Goal: Communication & Community: Share content

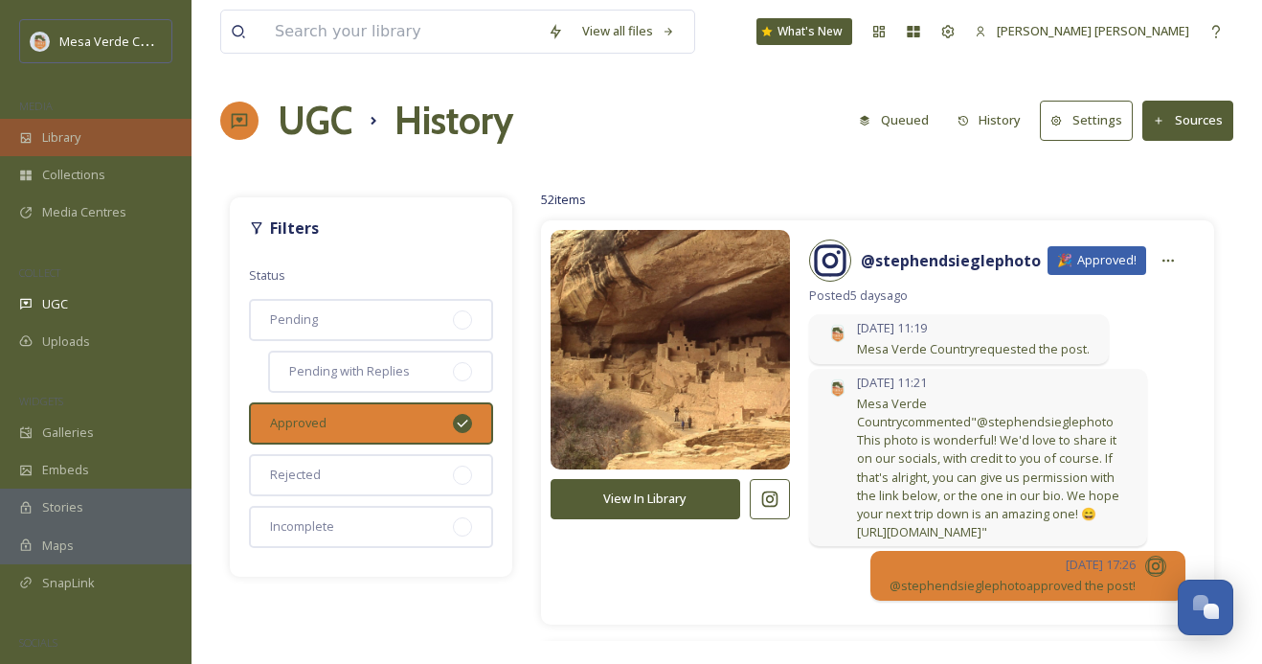
click at [66, 135] on span "Library" at bounding box center [61, 137] width 38 height 18
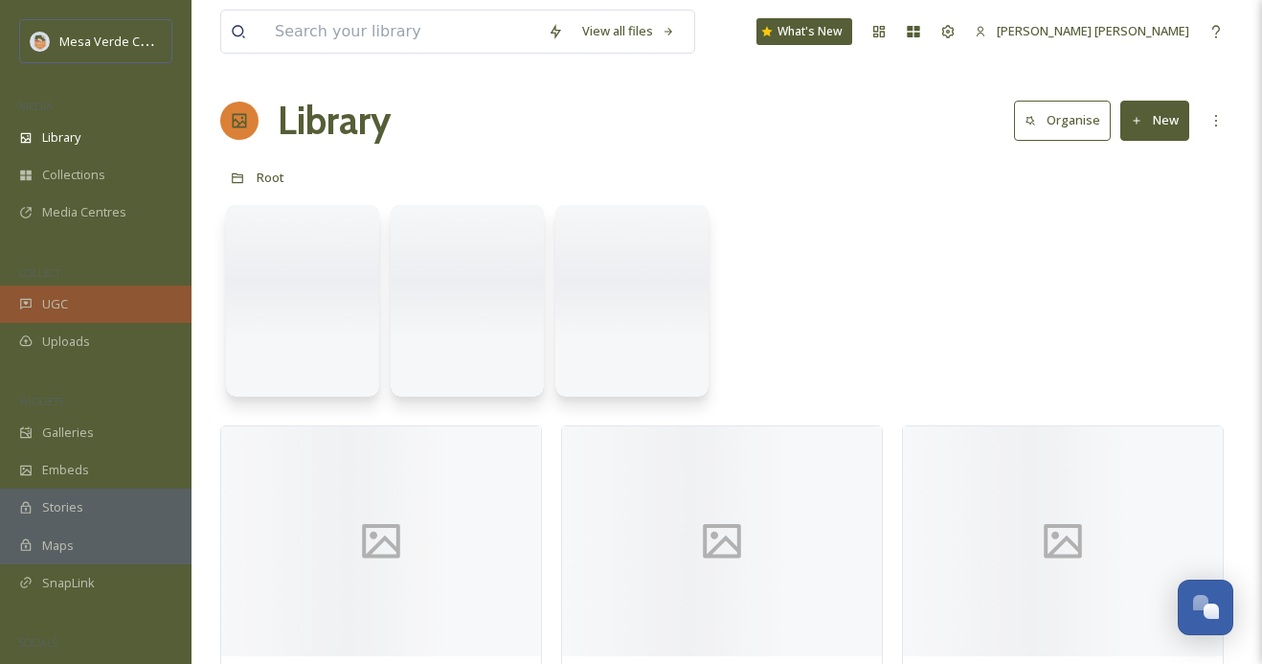
click at [63, 302] on span "UGC" at bounding box center [55, 304] width 26 height 18
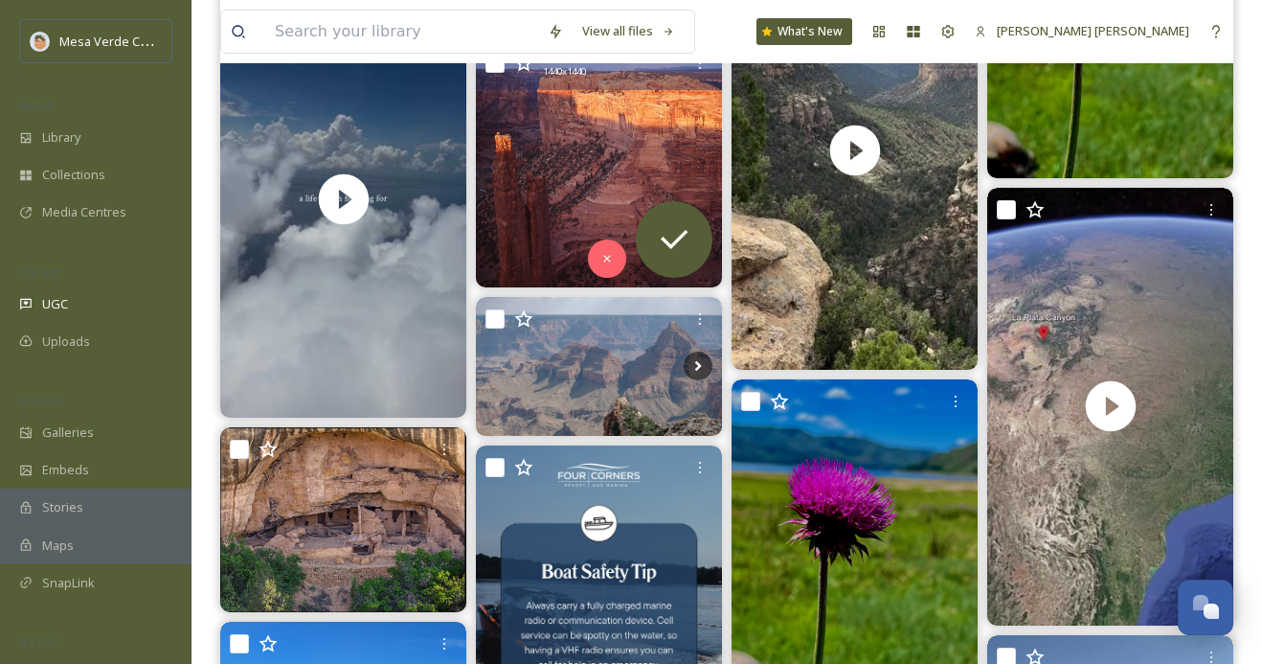
scroll to position [1022, 0]
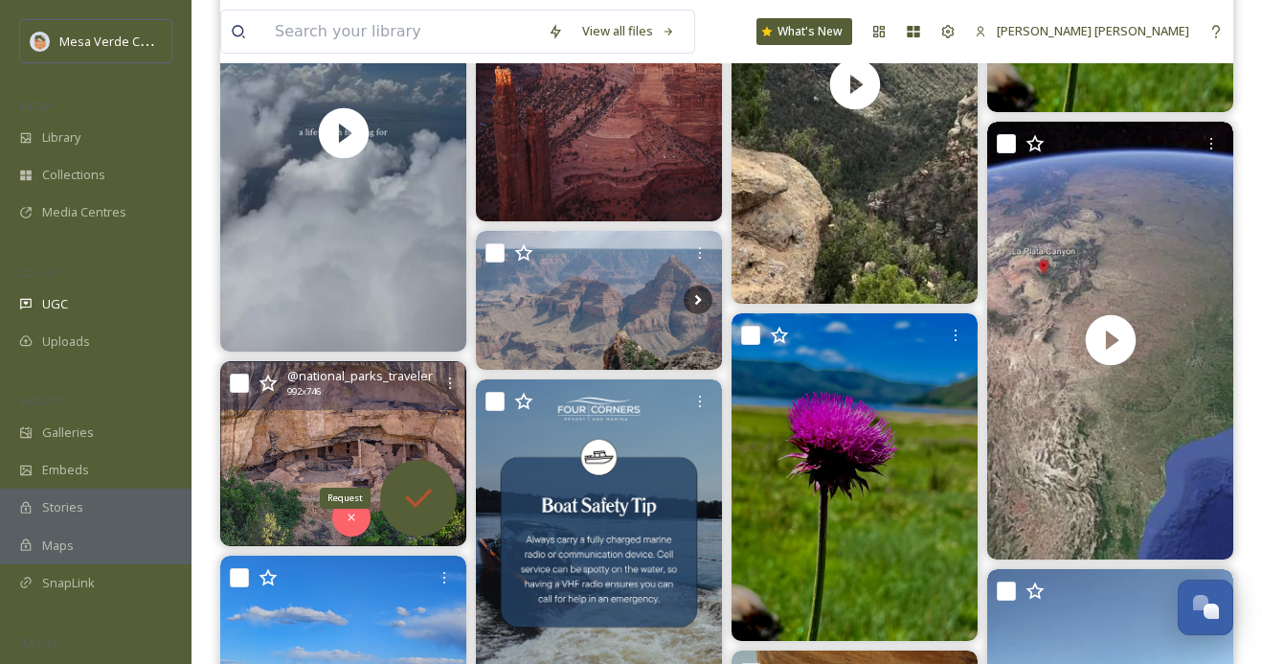
click at [419, 498] on icon at bounding box center [418, 497] width 27 height 19
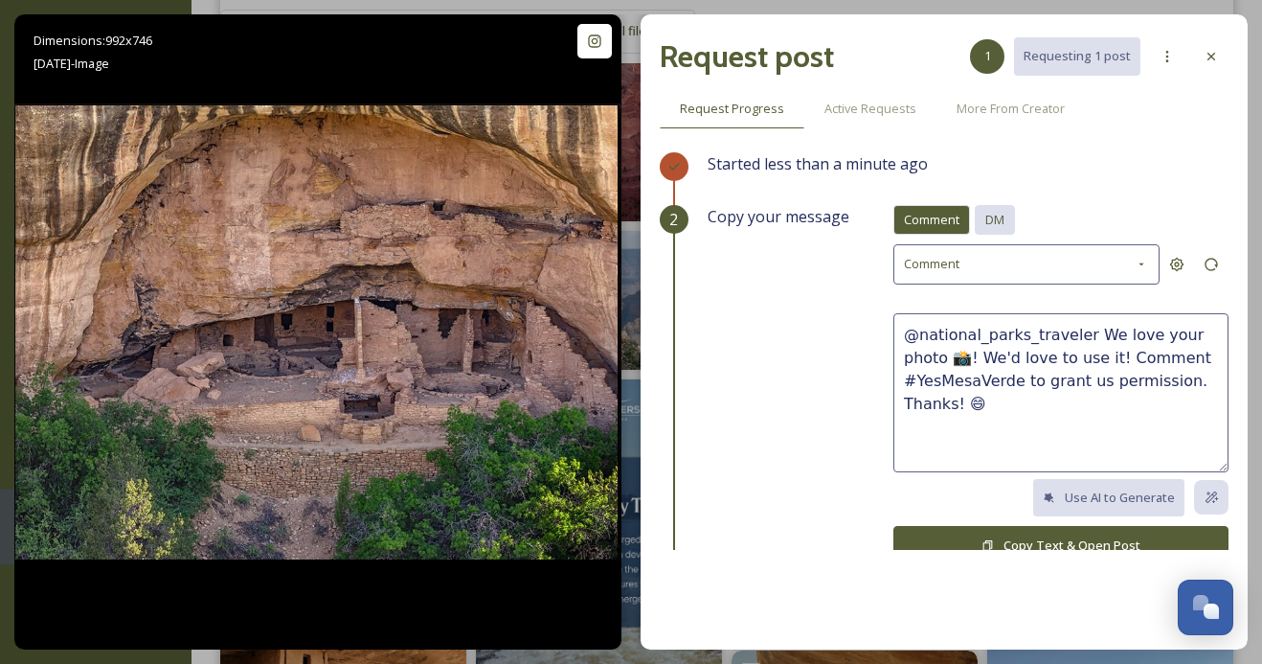
click at [989, 213] on span "DM" at bounding box center [994, 220] width 19 height 18
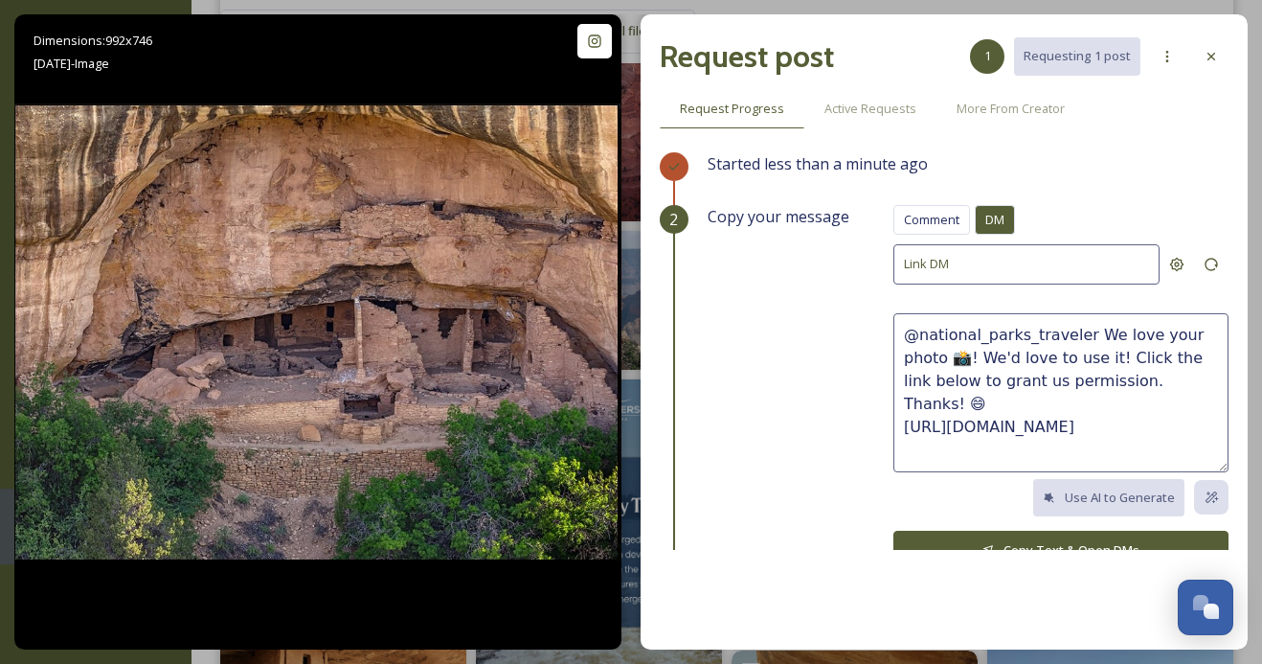
drag, startPoint x: 1128, startPoint y: 376, endPoint x: 1090, endPoint y: 330, distance: 59.8
click at [1090, 330] on textarea "@national_parks_traveler We love your photo 📸! We'd love to use it! Click the l…" at bounding box center [1060, 392] width 335 height 159
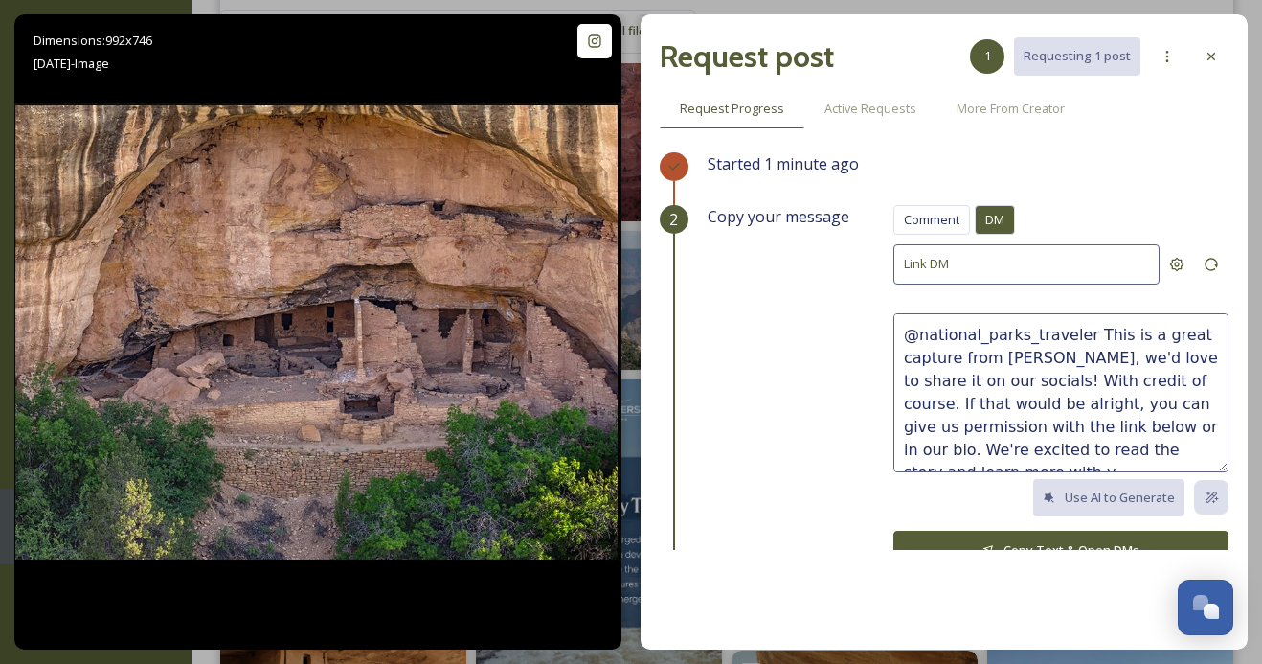
scroll to position [11, 0]
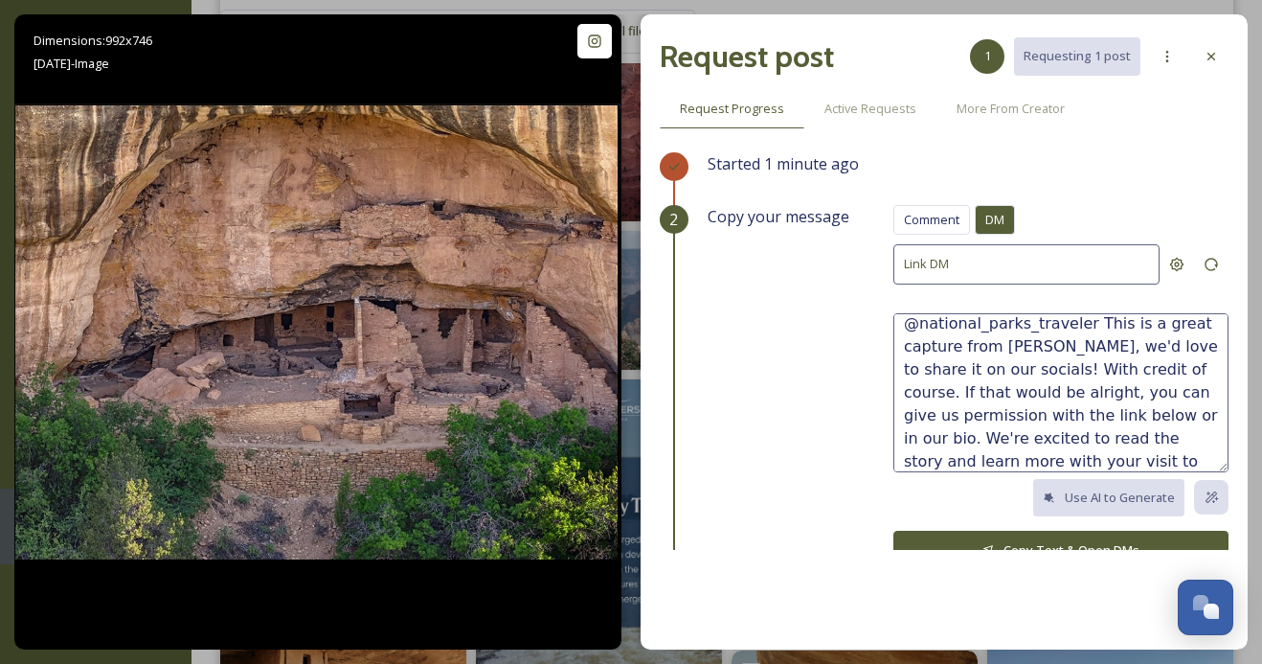
type textarea "@national_parks_traveler This is a great capture from Rebecca, we'd love to sha…"
click at [1053, 538] on button "Copy Text & Open DMs" at bounding box center [1060, 549] width 335 height 39
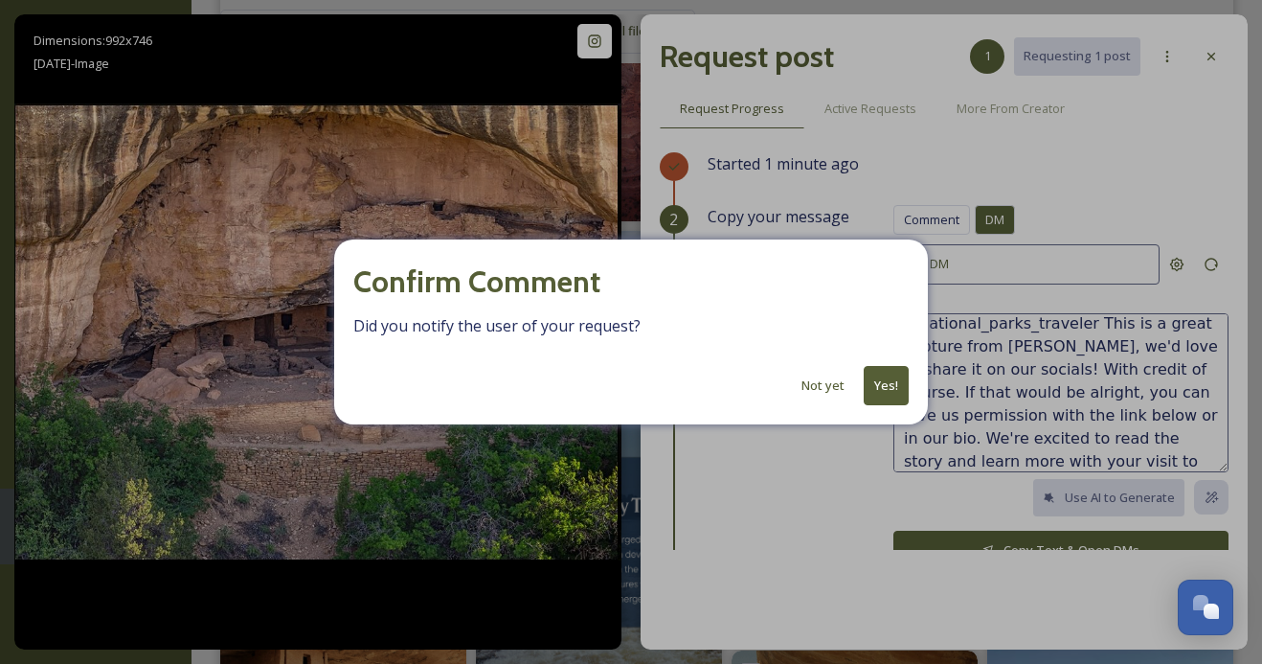
click at [889, 384] on button "Yes!" at bounding box center [886, 385] width 45 height 39
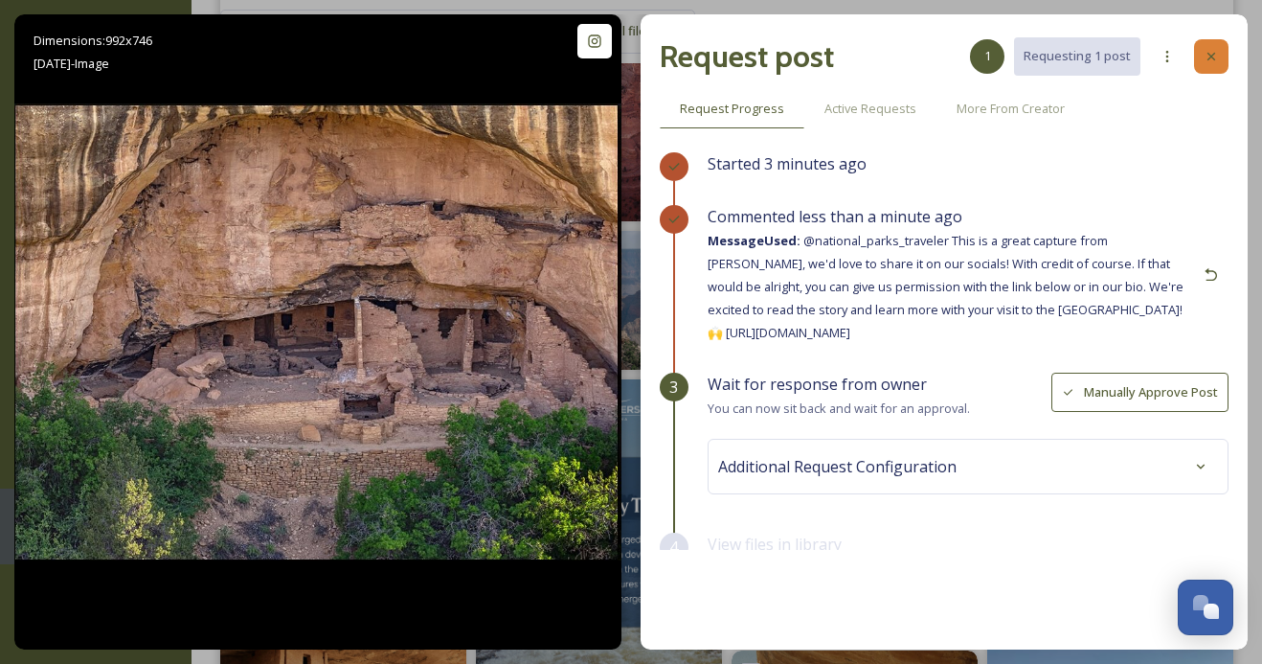
click at [1215, 51] on icon at bounding box center [1211, 56] width 15 height 15
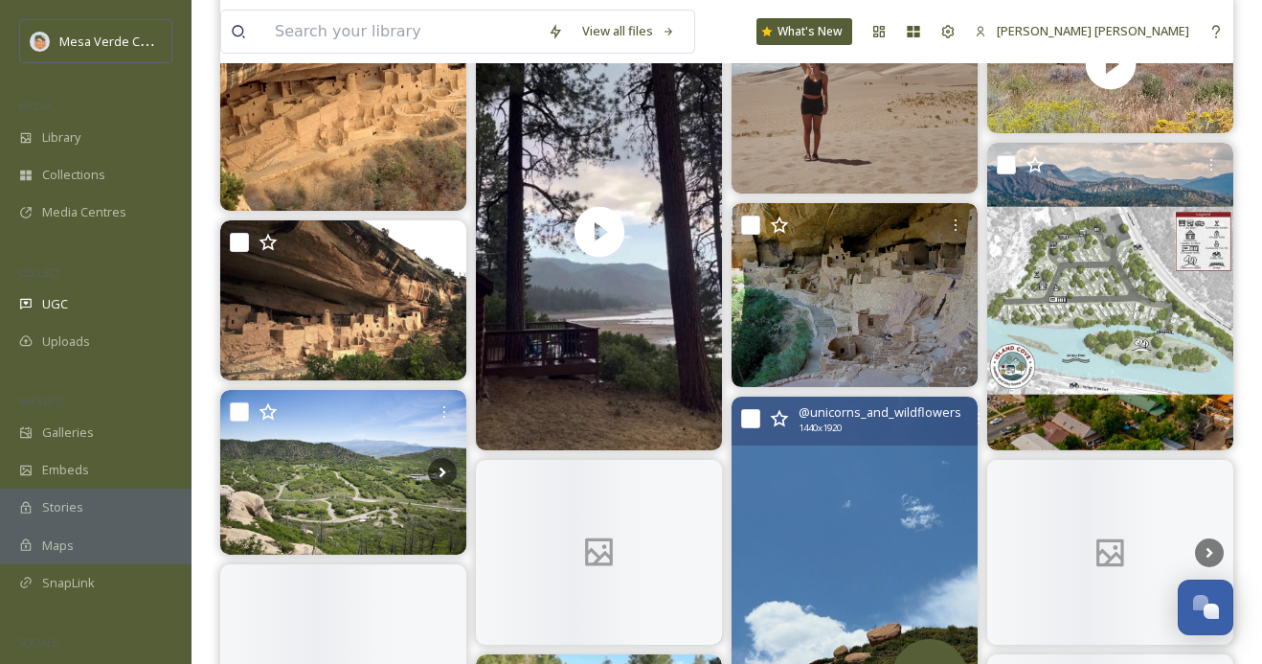
scroll to position [2041, 0]
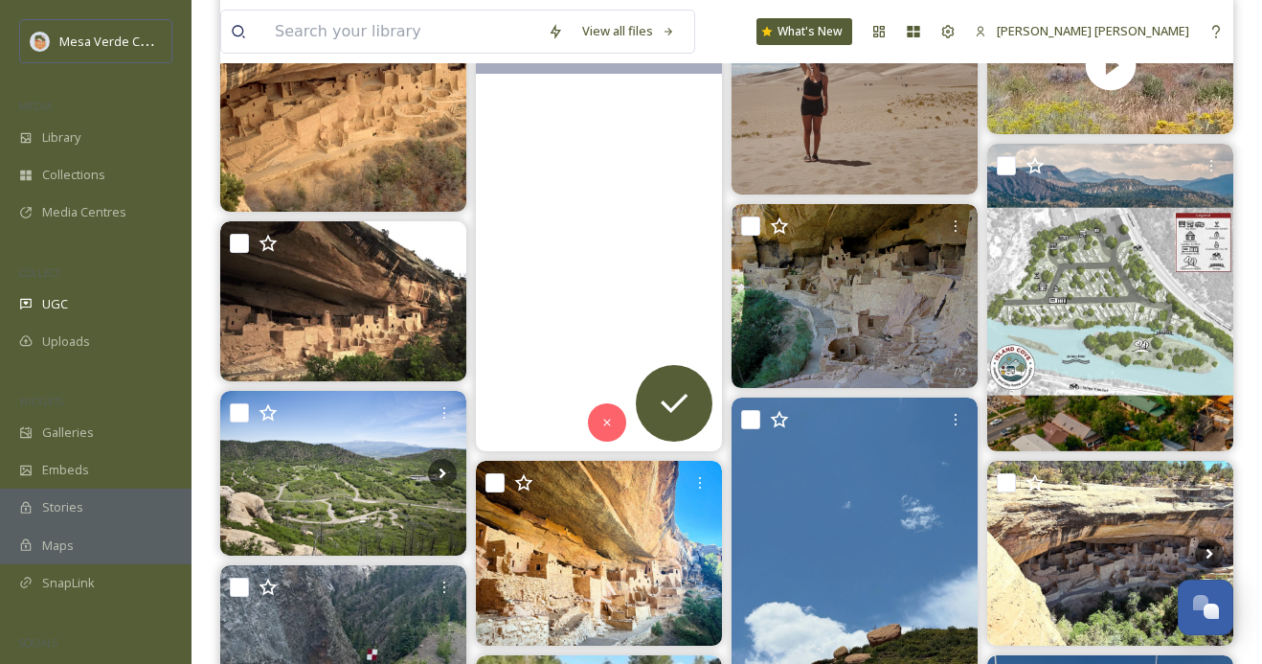
click at [596, 333] on video "🦌 Just like that the dry streak is broken! A little after this it started absol…" at bounding box center [599, 233] width 246 height 438
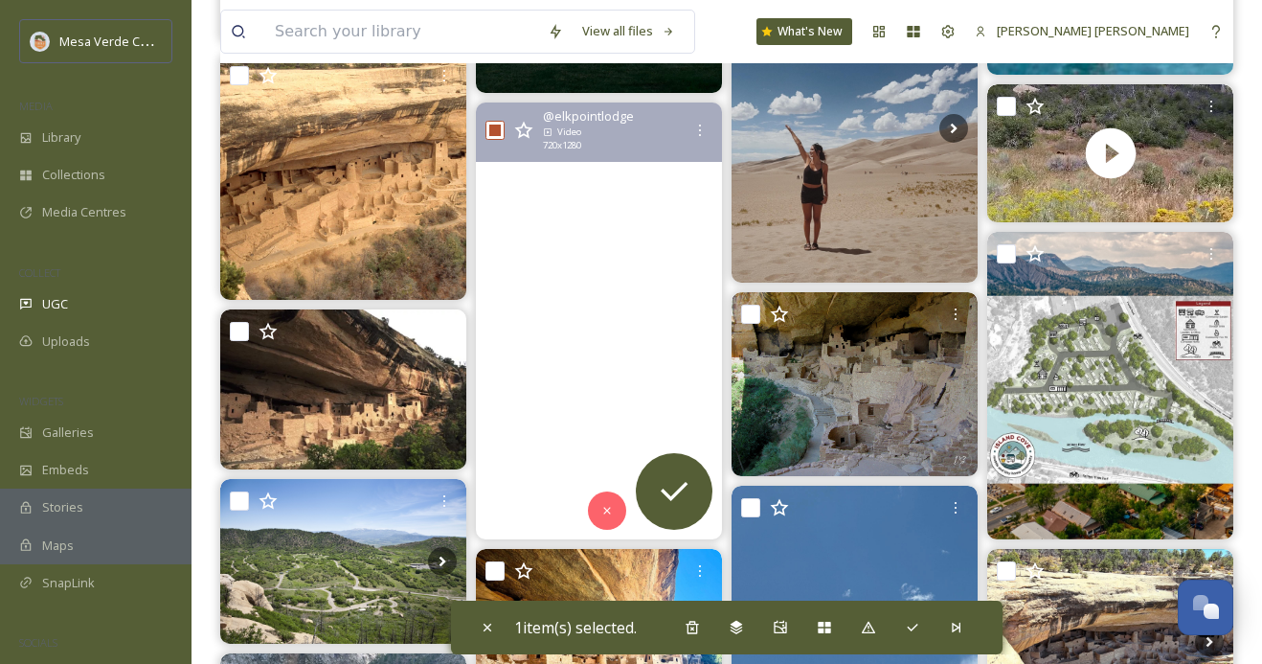
scroll to position [1921, 0]
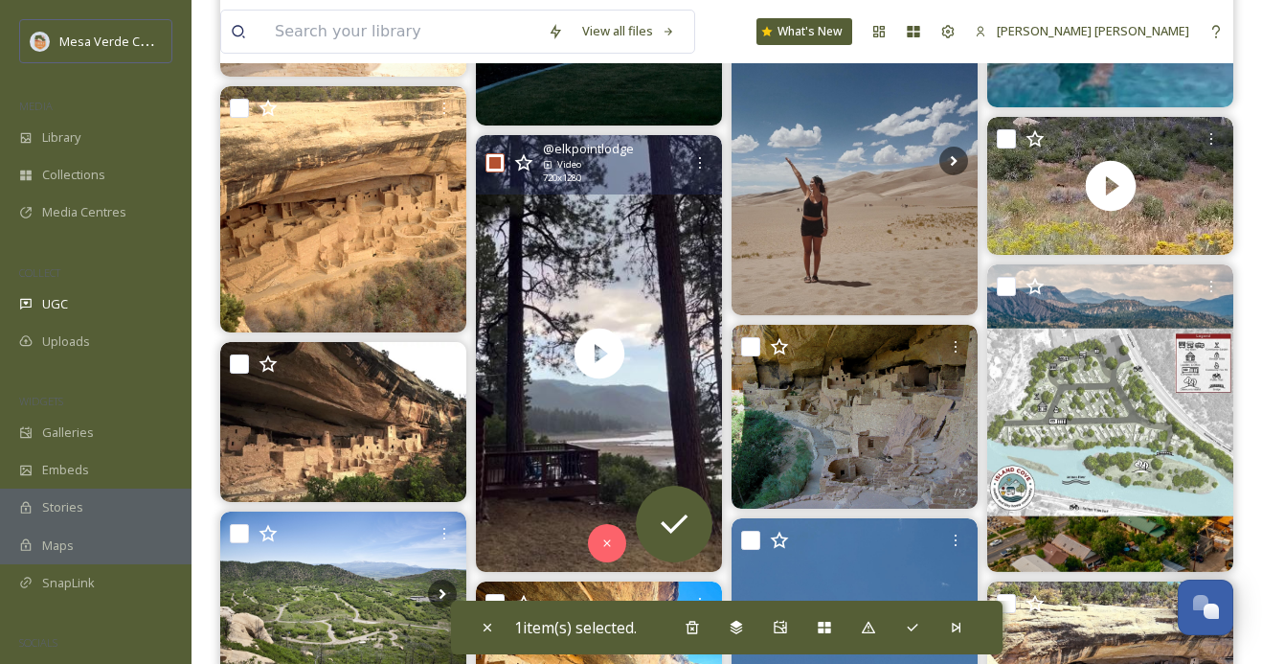
click at [497, 158] on input "checkbox" at bounding box center [494, 162] width 19 height 19
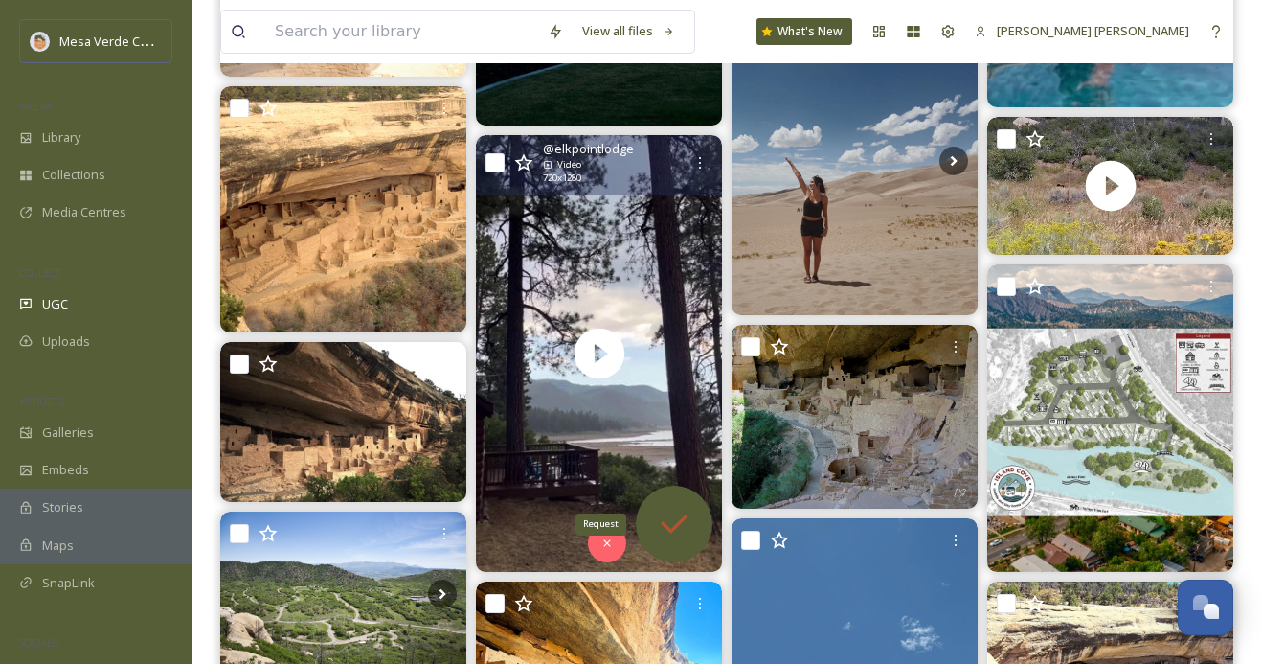
click at [672, 506] on icon at bounding box center [674, 524] width 38 height 38
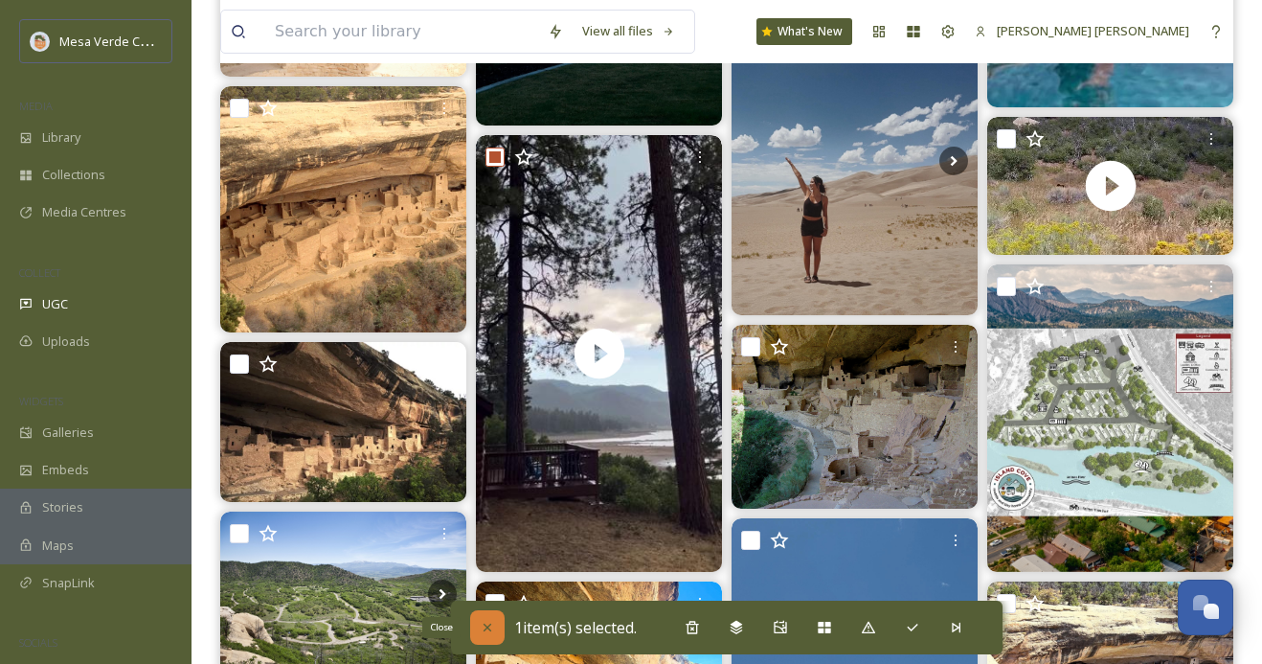
click at [485, 621] on icon at bounding box center [487, 626] width 15 height 15
checkbox input "false"
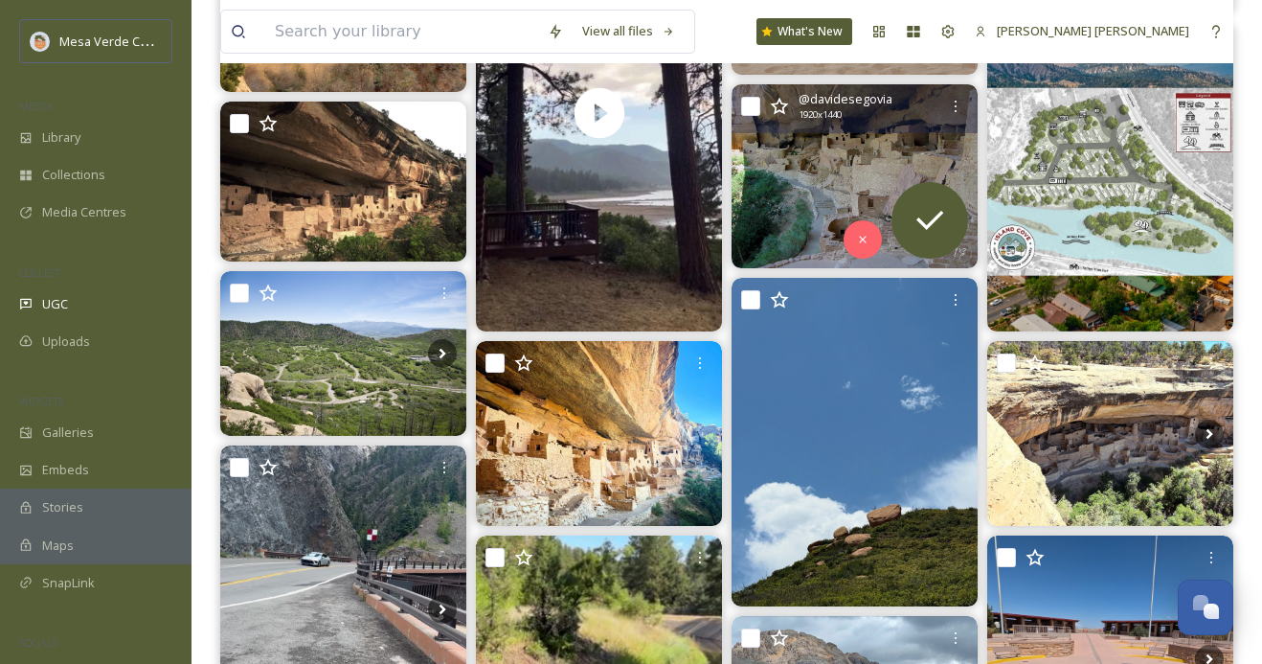
scroll to position [2162, 0]
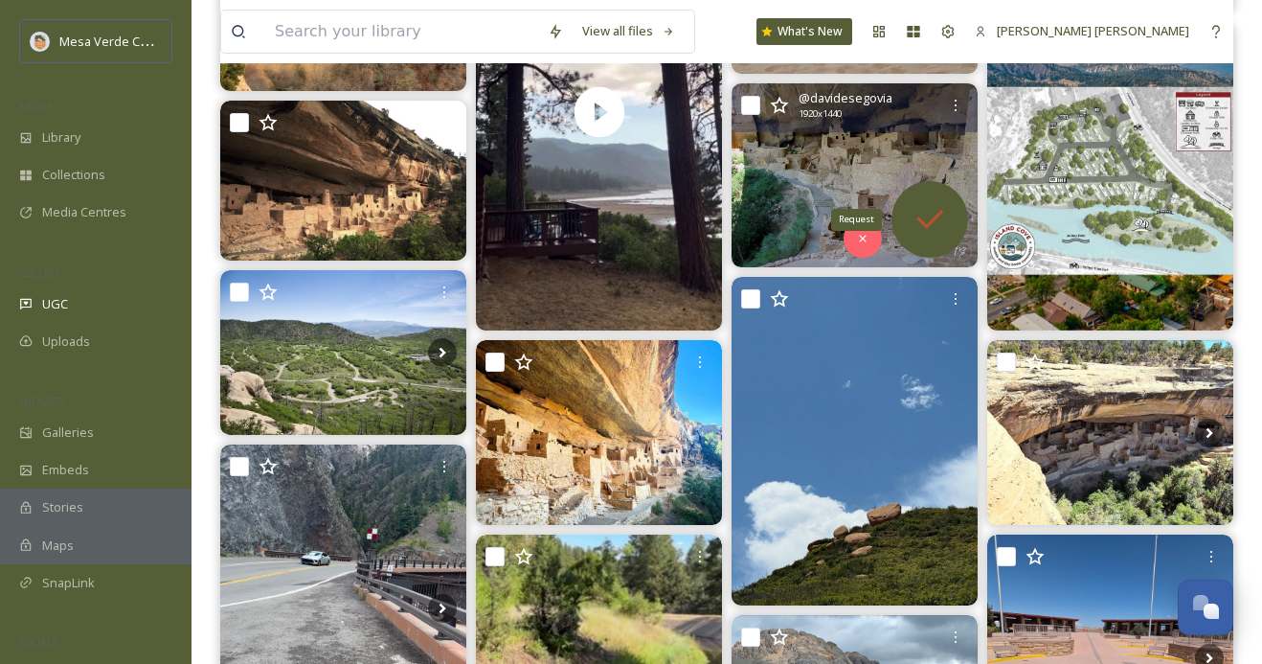
click at [936, 225] on icon at bounding box center [930, 219] width 38 height 38
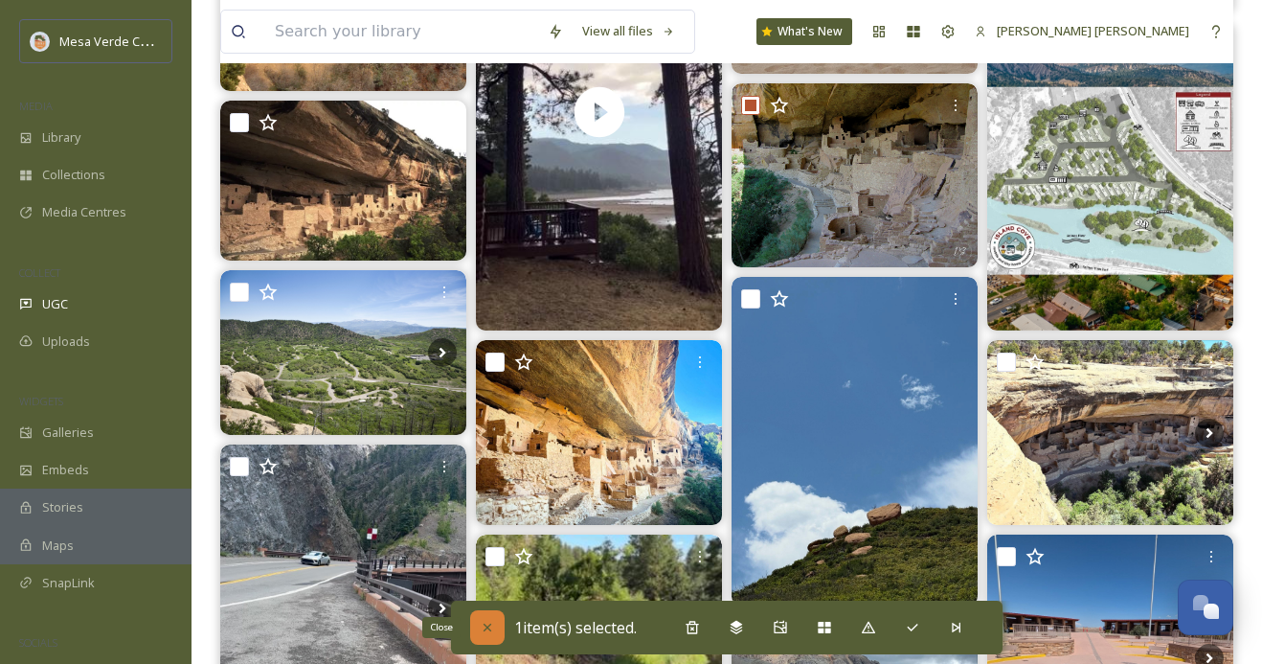
click at [484, 623] on icon at bounding box center [488, 627] width 8 height 8
checkbox input "false"
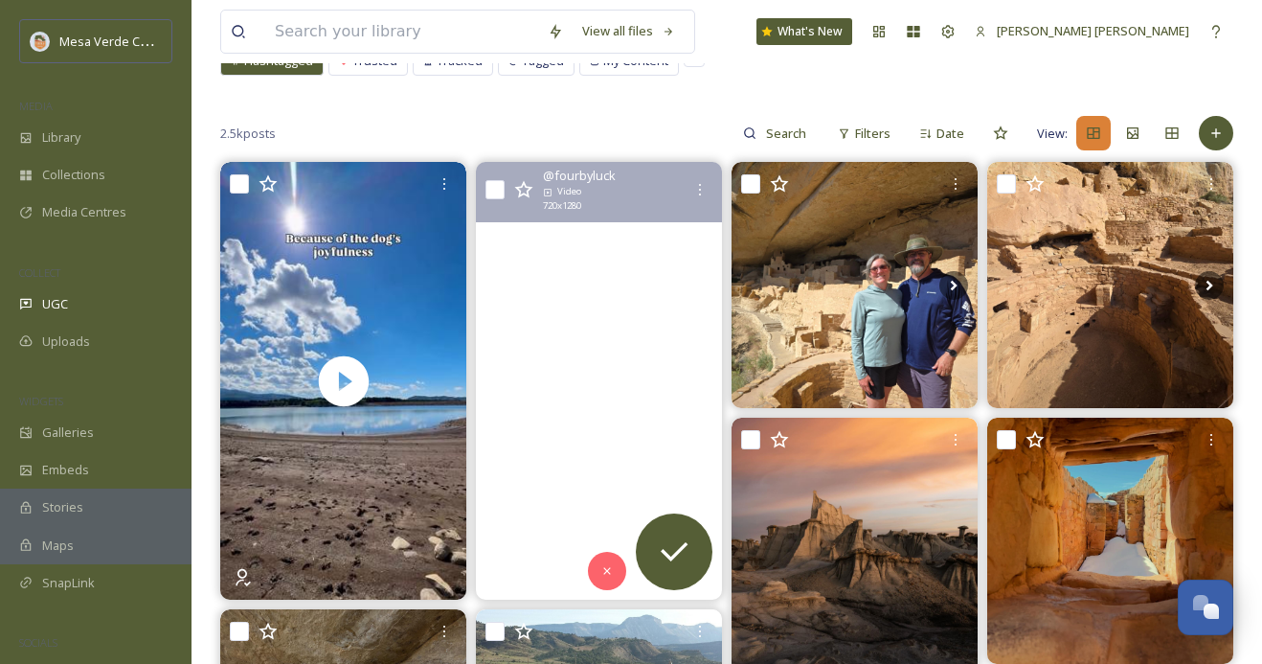
scroll to position [0, 0]
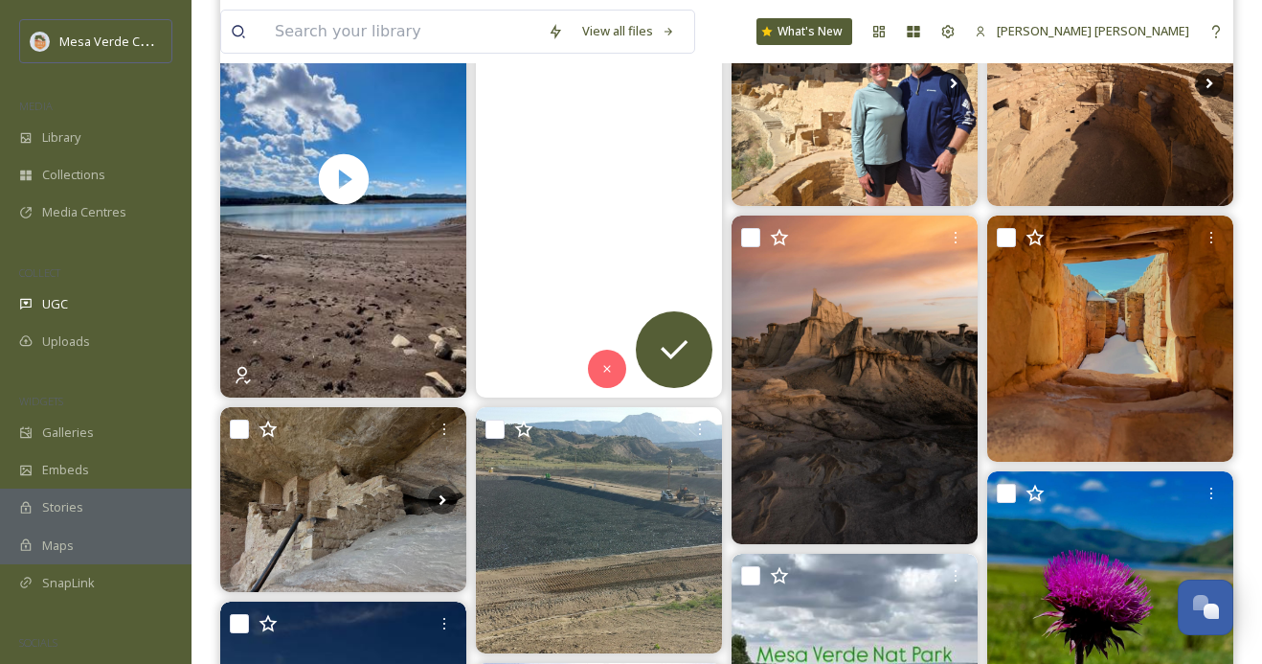
scroll to position [333, 0]
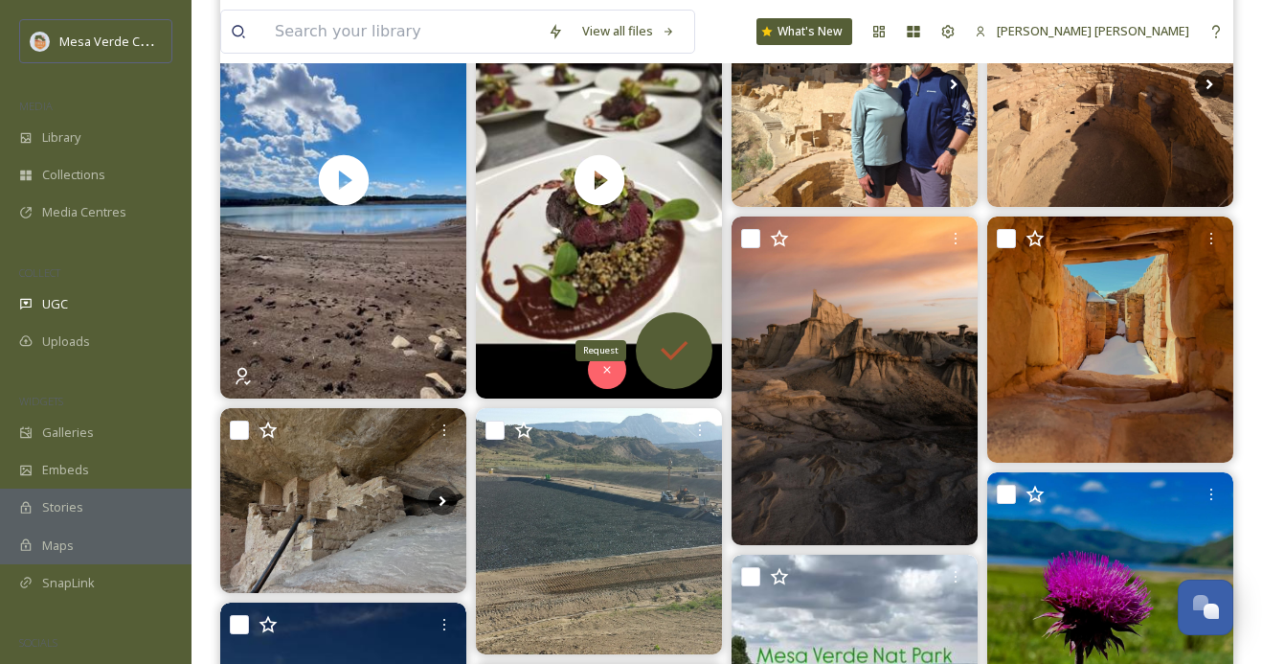
click at [672, 361] on icon at bounding box center [674, 350] width 38 height 38
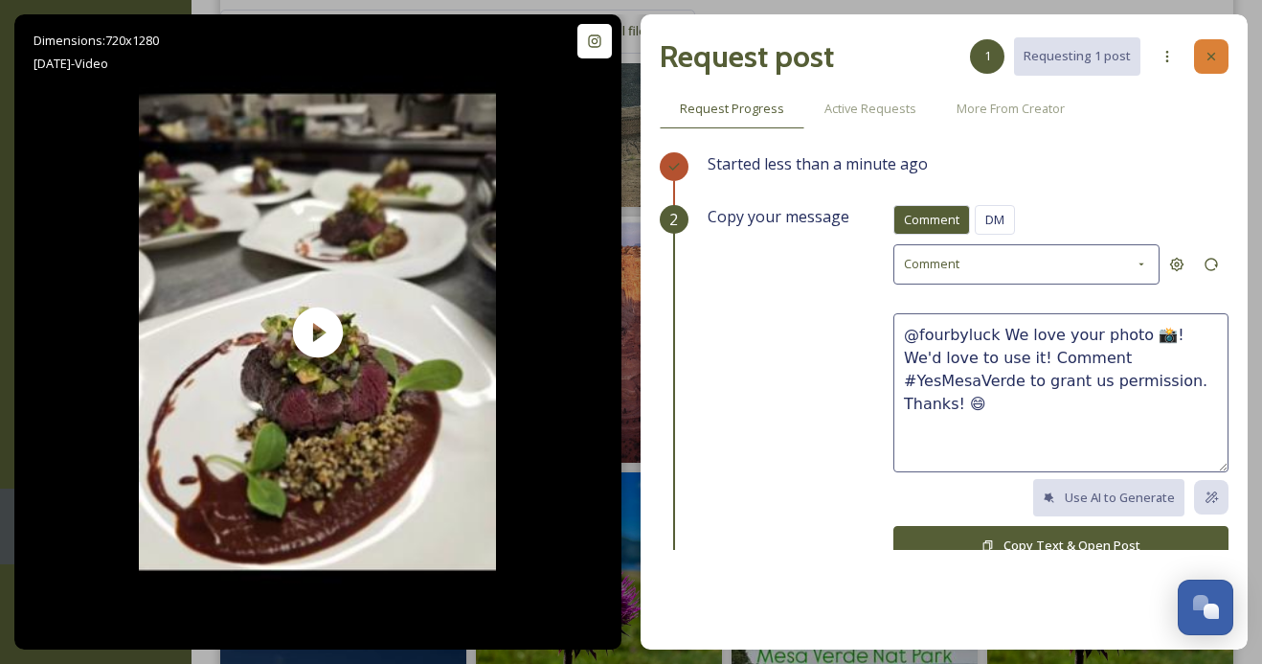
click at [1204, 56] on icon at bounding box center [1211, 56] width 15 height 15
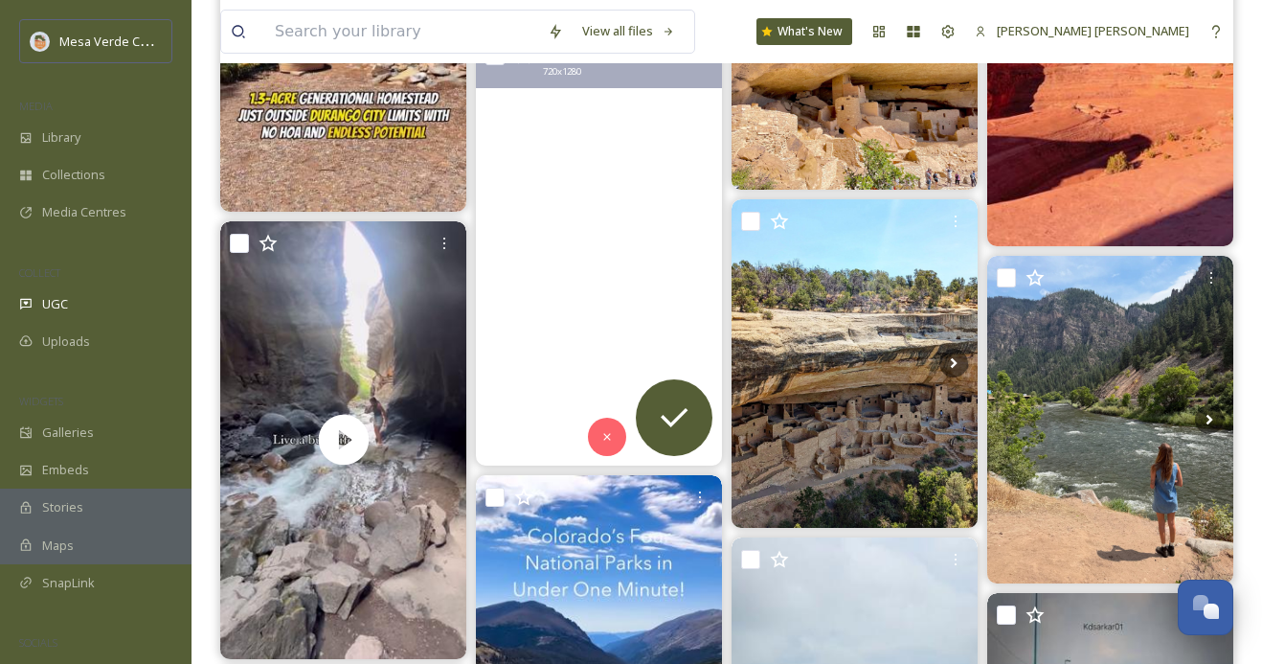
scroll to position [3120, 0]
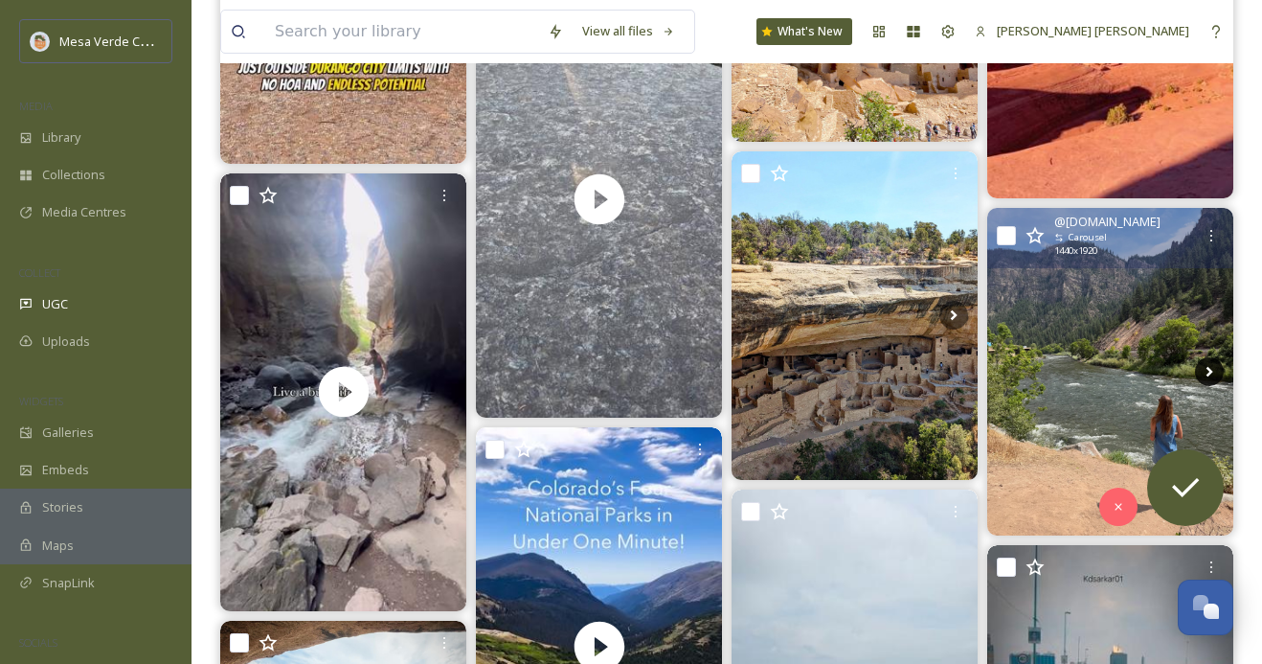
click at [1210, 373] on icon at bounding box center [1209, 371] width 29 height 29
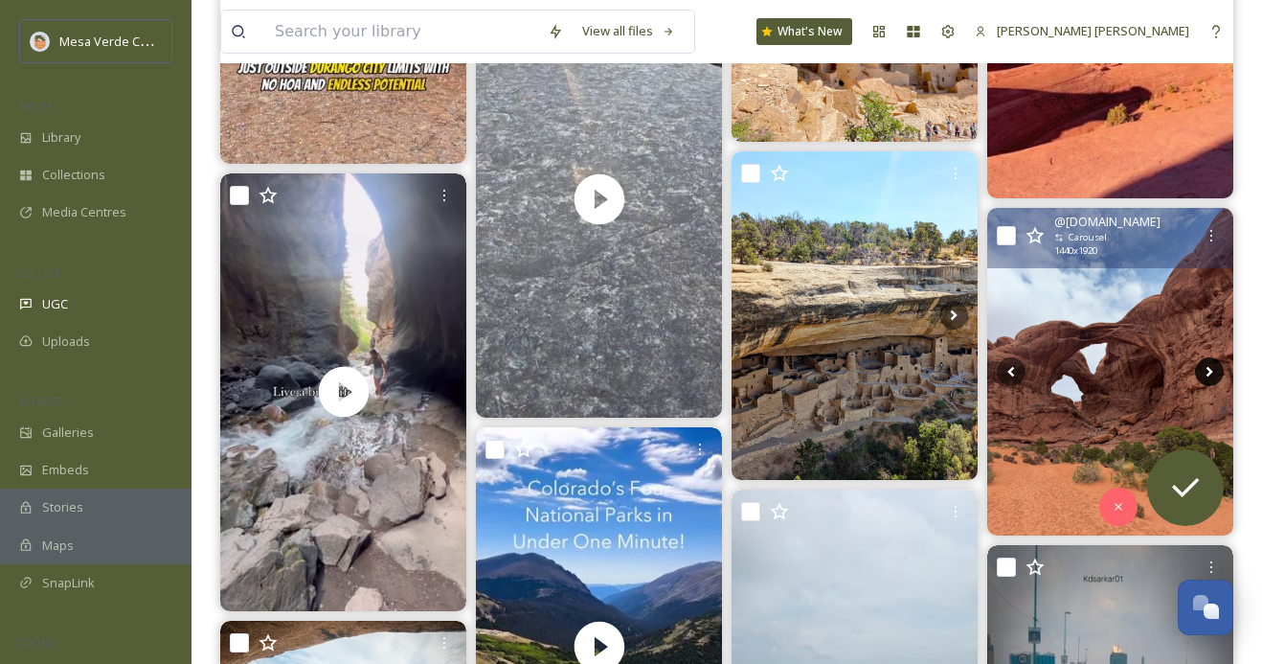
click at [1210, 373] on icon at bounding box center [1209, 371] width 29 height 29
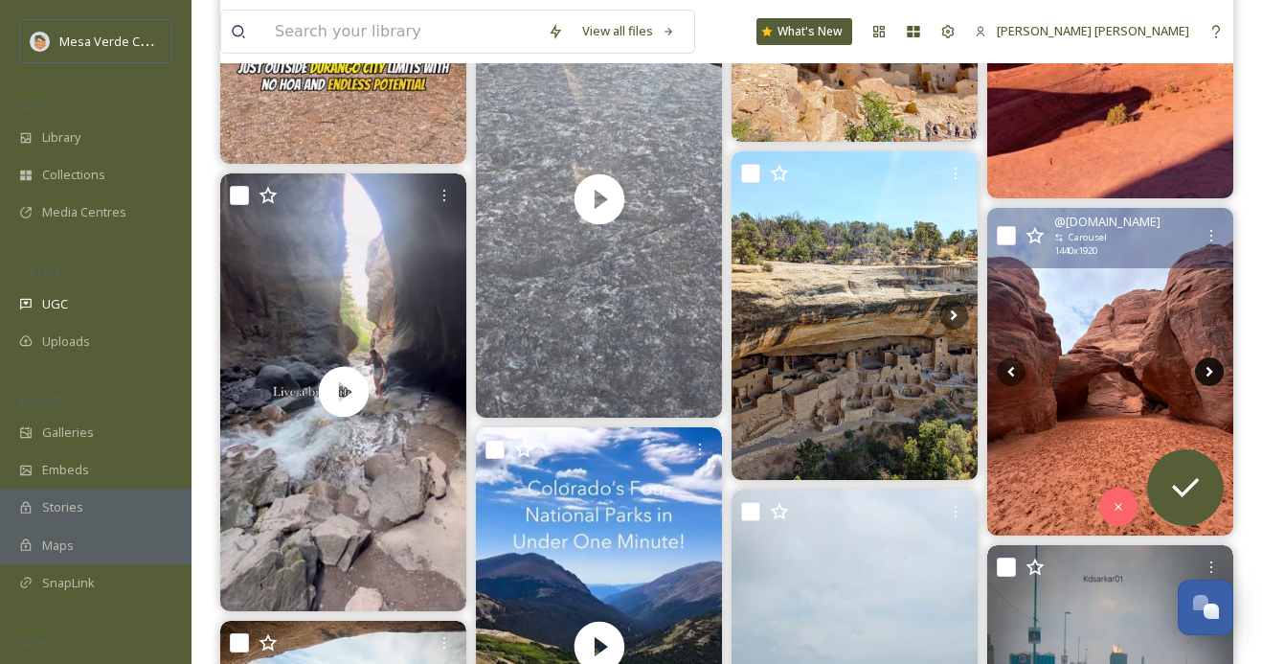
click at [1210, 373] on icon at bounding box center [1209, 371] width 29 height 29
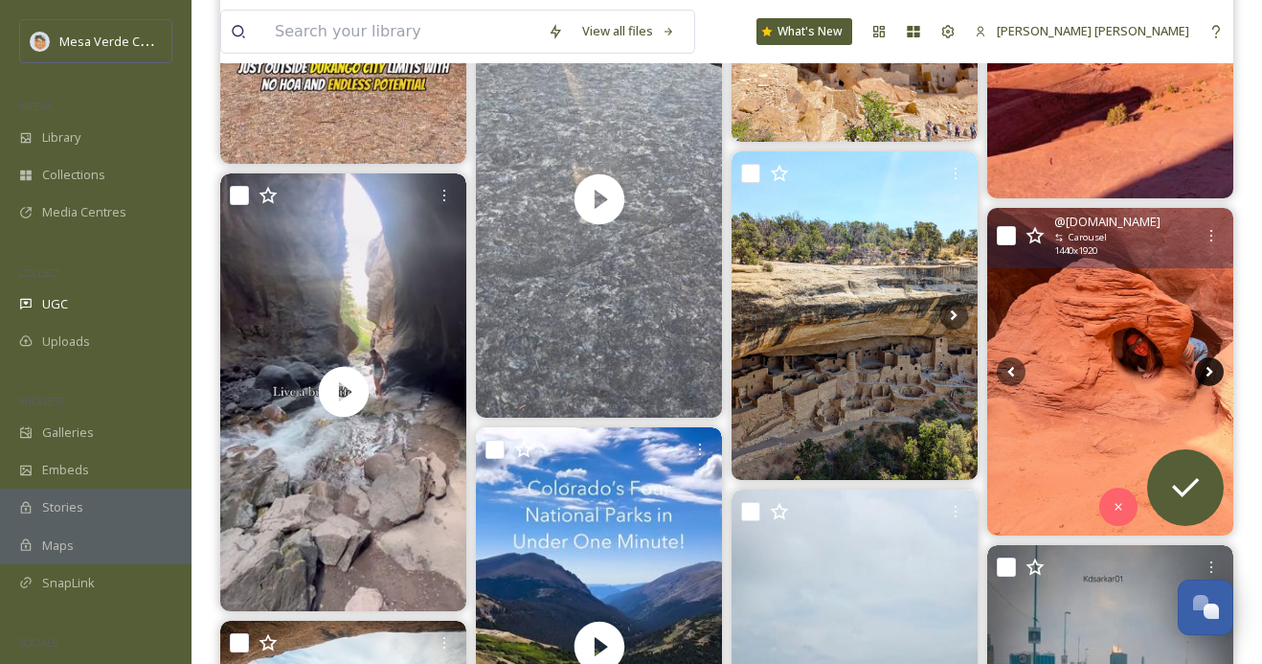
click at [1210, 373] on icon at bounding box center [1209, 371] width 29 height 29
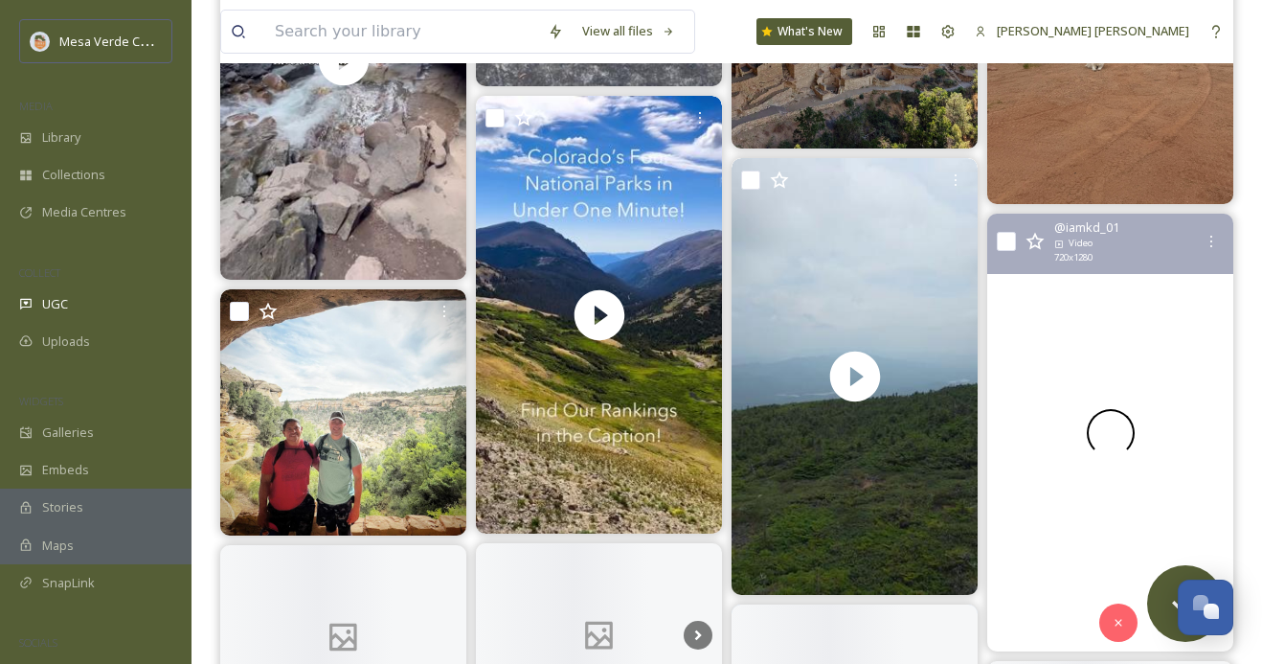
scroll to position [3457, 0]
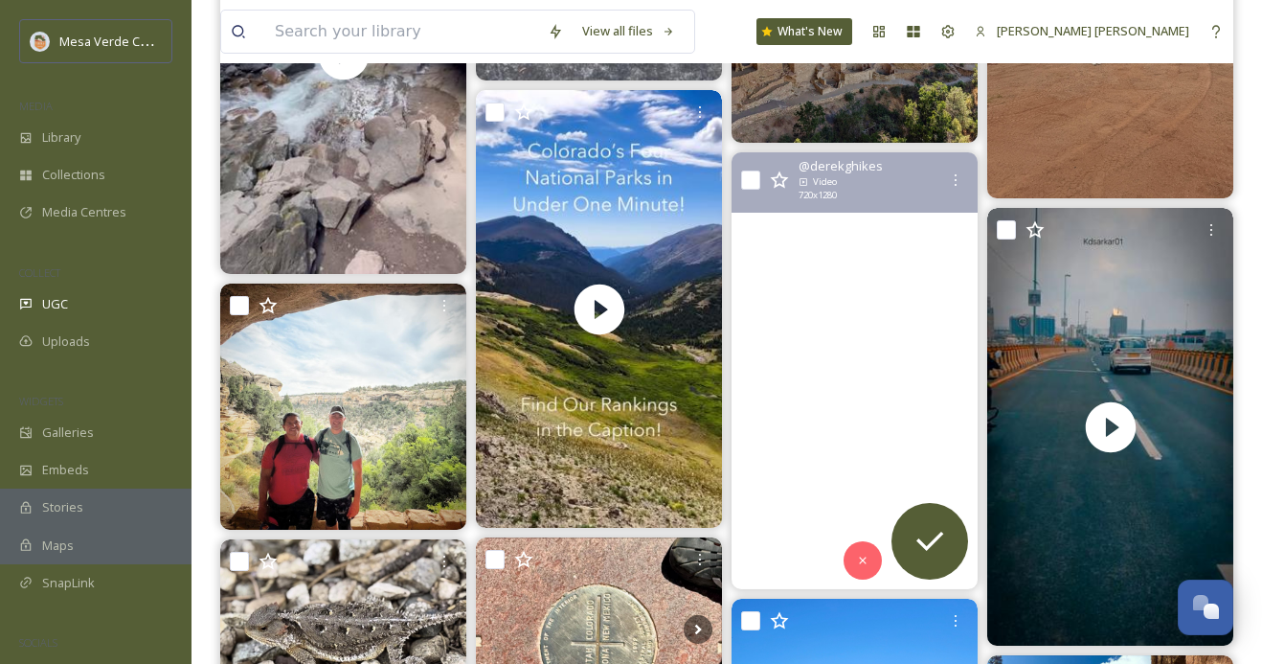
click at [790, 442] on video "Skylight, what an epic peak to finish on! Incredible views, beautiful alpine ve…" at bounding box center [854, 371] width 246 height 438
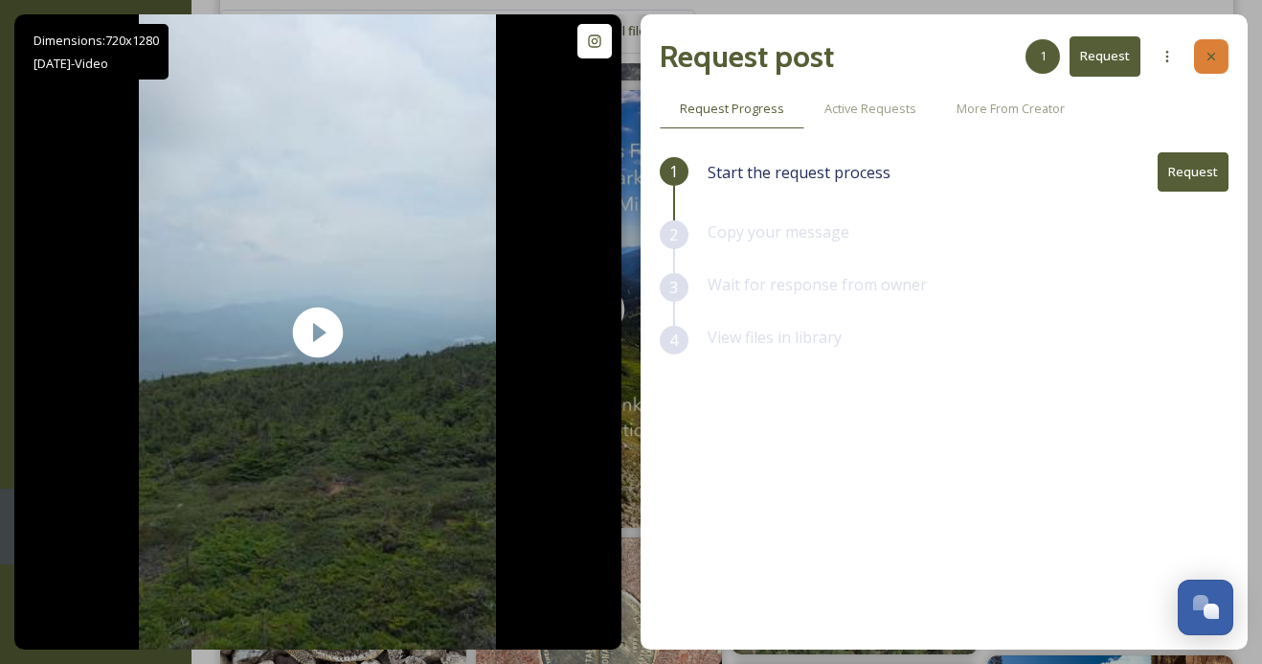
click at [1219, 58] on div at bounding box center [1211, 56] width 34 height 34
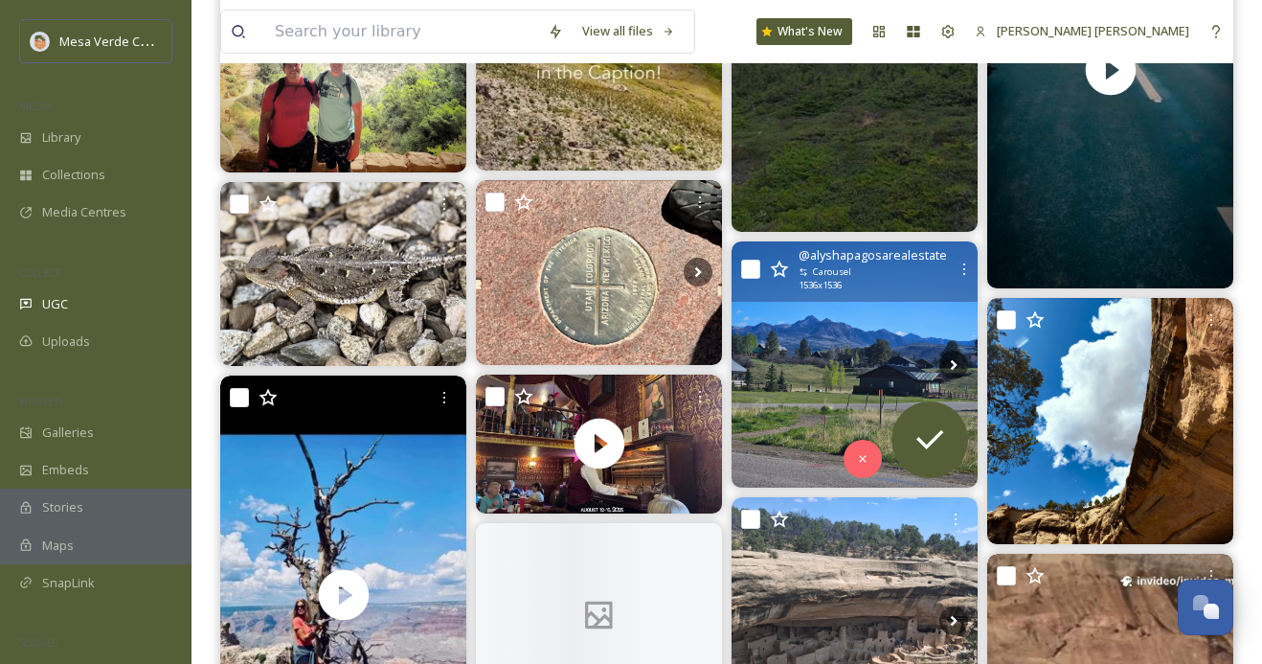
scroll to position [3813, 0]
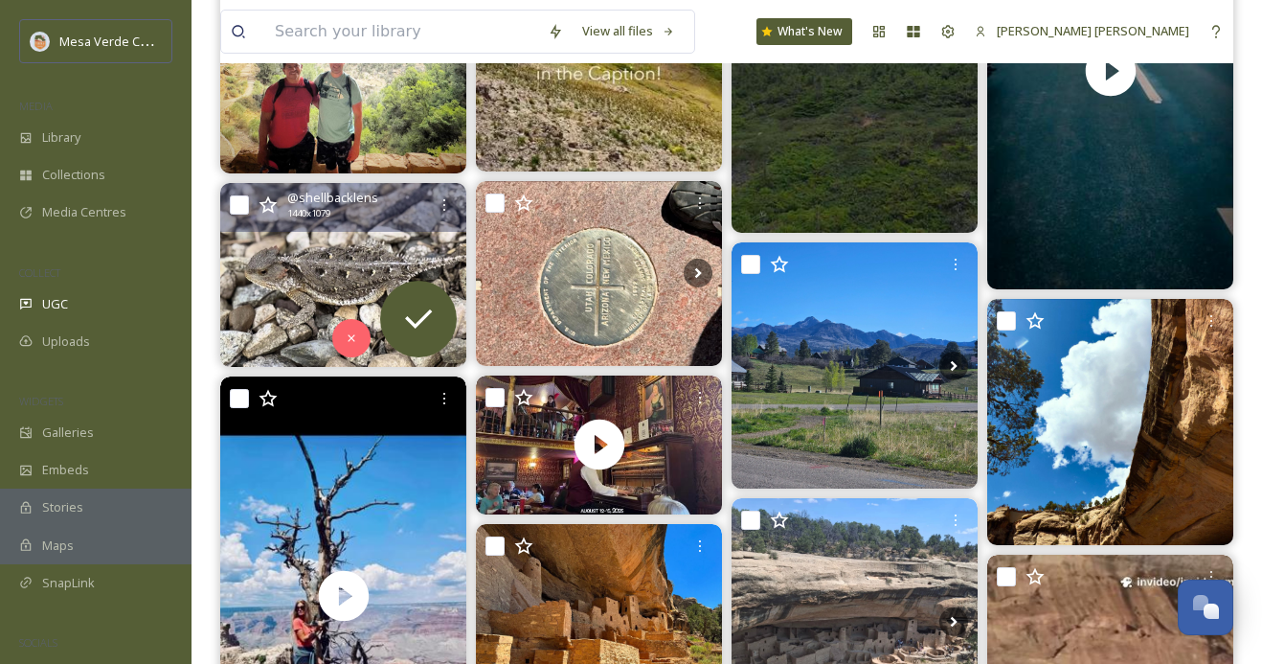
click at [286, 277] on img at bounding box center [343, 275] width 246 height 185
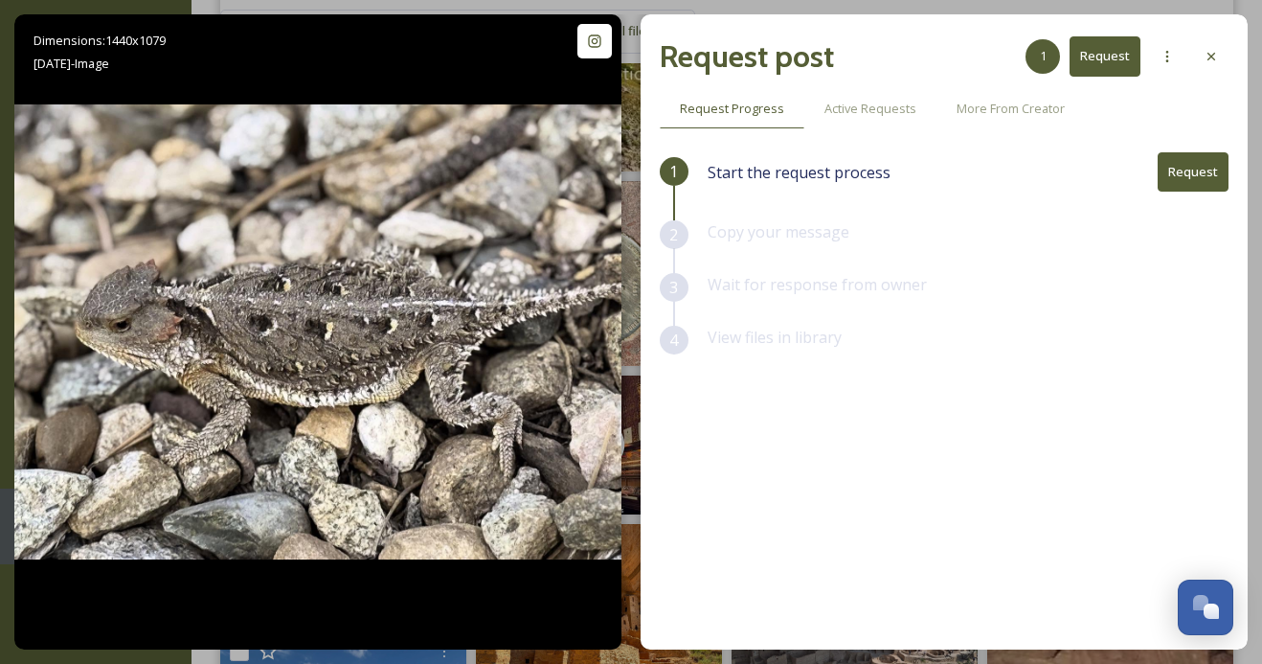
click at [1207, 172] on button "Request" at bounding box center [1193, 171] width 71 height 39
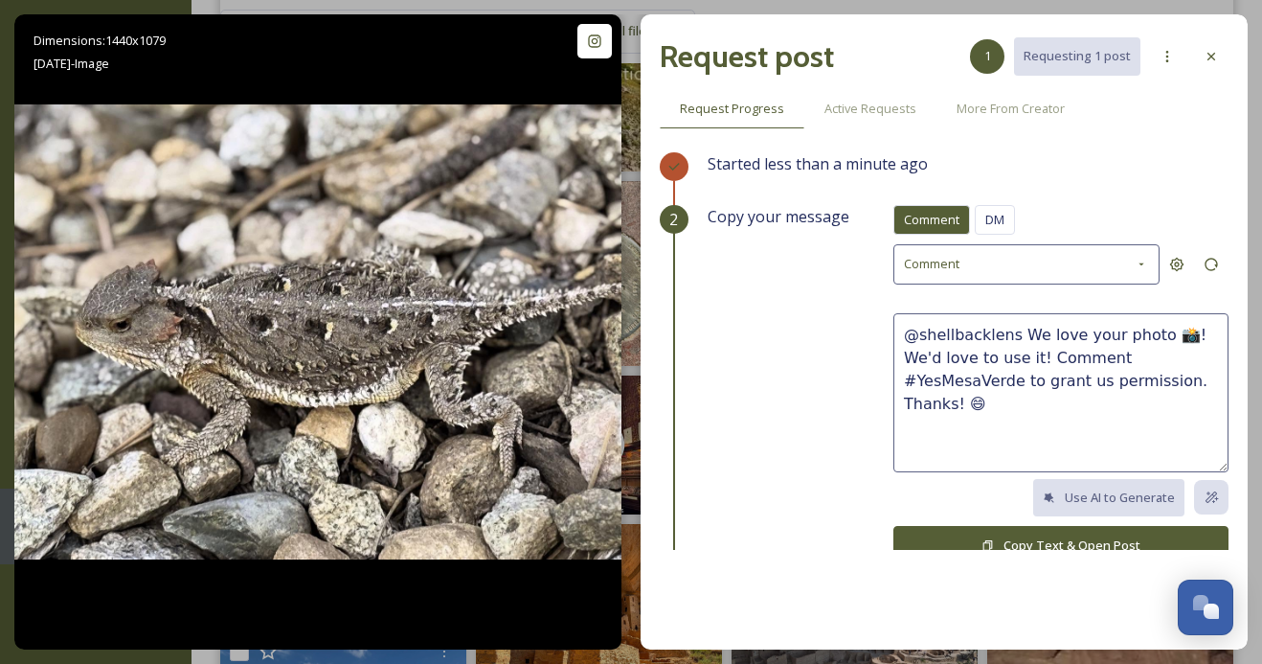
click at [1017, 214] on div "Comment DM Comment DM" at bounding box center [1060, 224] width 335 height 39
click at [1003, 216] on span "DM" at bounding box center [994, 220] width 19 height 18
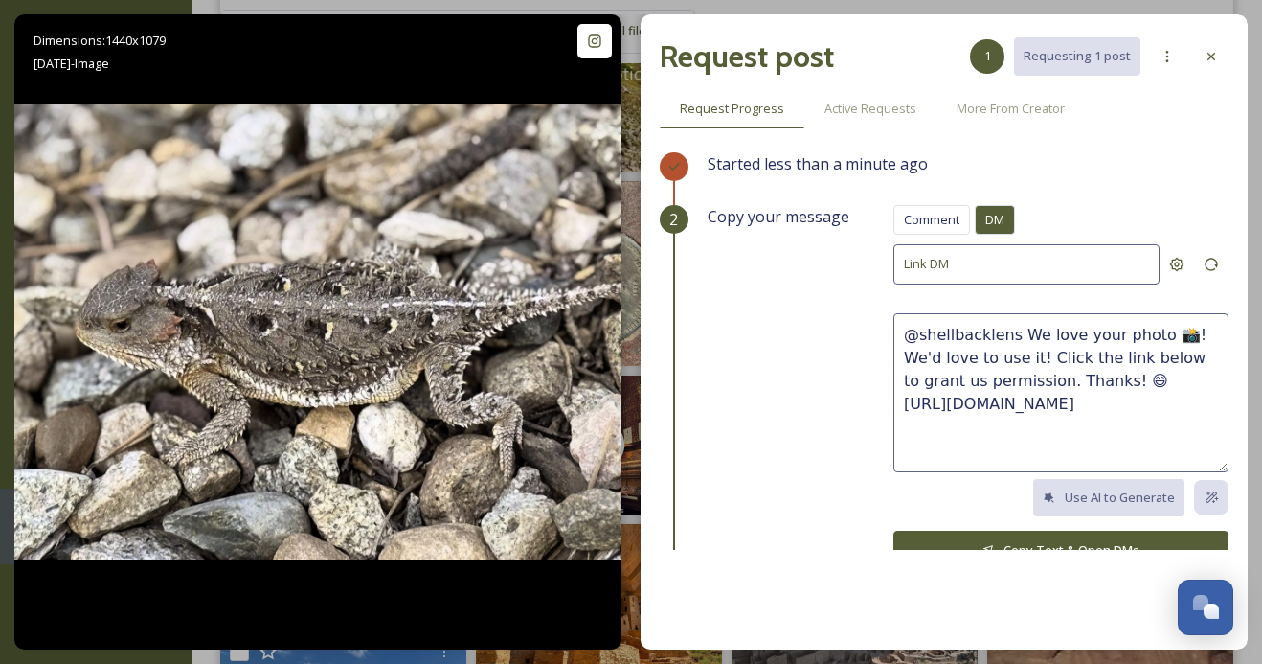
drag, startPoint x: 1062, startPoint y: 376, endPoint x: 1018, endPoint y: 338, distance: 58.4
click at [1018, 338] on textarea "@shellbacklens We love your photo 📸! We'd love to use it! Click the link below …" at bounding box center [1060, 392] width 335 height 159
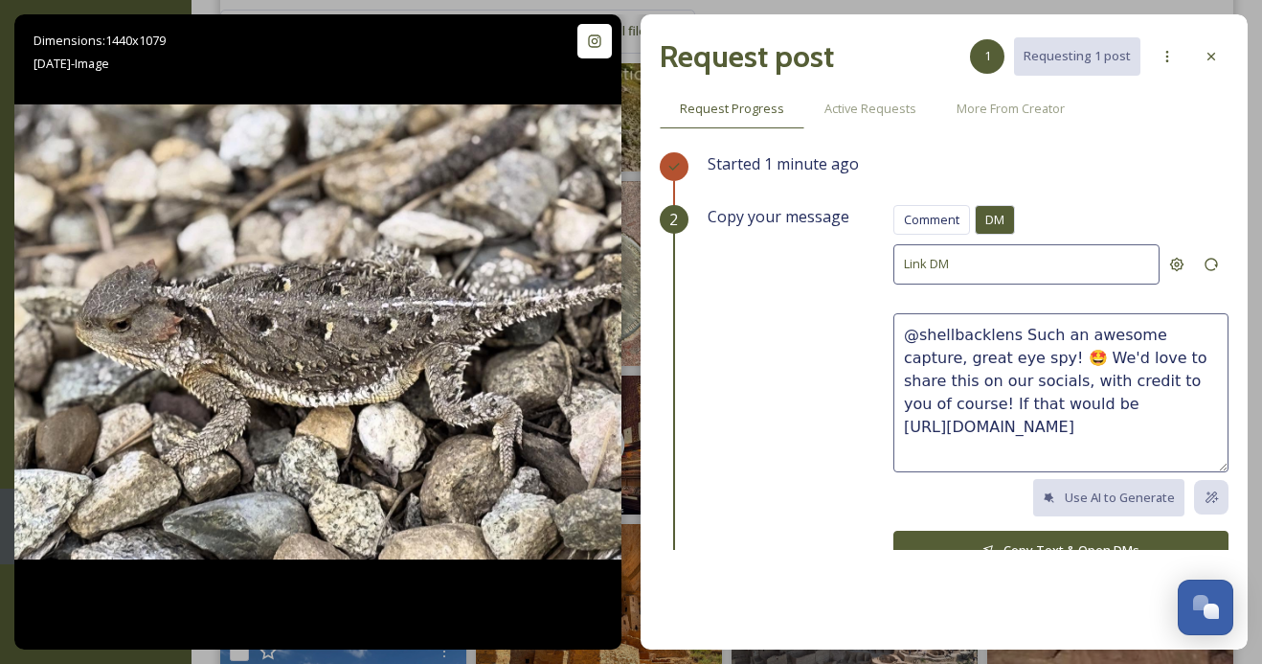
click at [1181, 375] on textarea "@shellbacklens Such an awesome capture, great eye spy! 🤩 We'd love to share thi…" at bounding box center [1060, 392] width 335 height 159
click at [1024, 394] on textarea "@shellbacklens Such an awesome capture, great eye spy! 🤩 We'd love to share thi…" at bounding box center [1060, 392] width 335 height 159
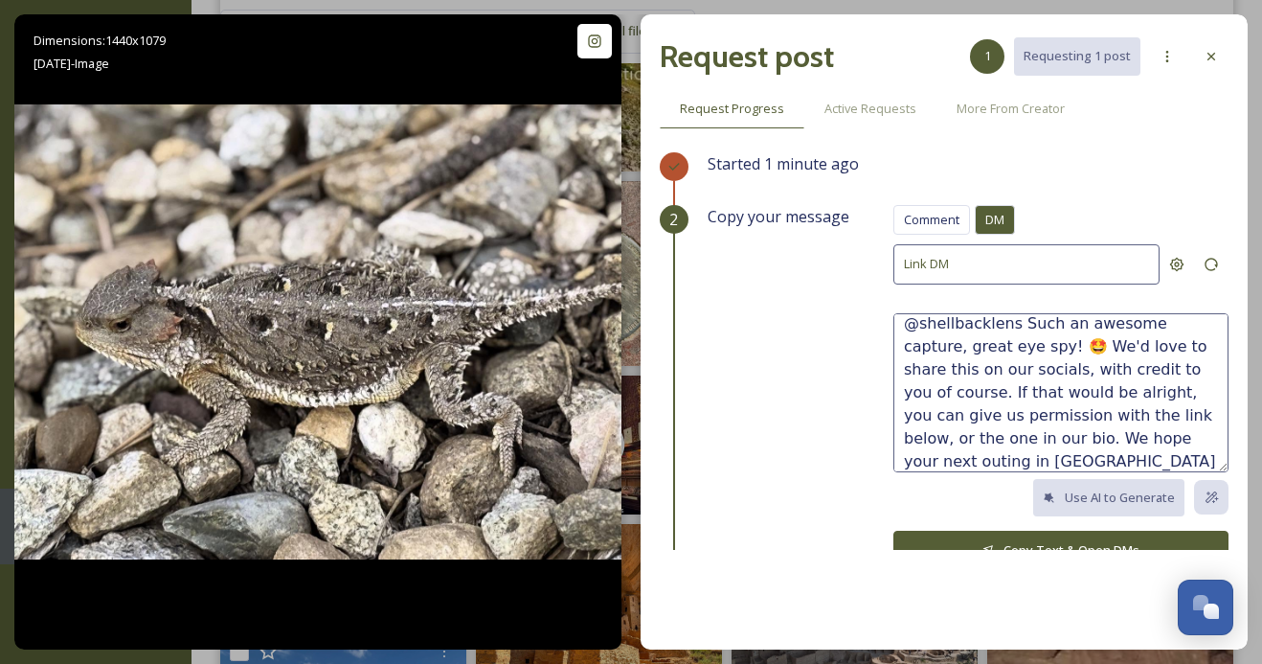
scroll to position [46, 0]
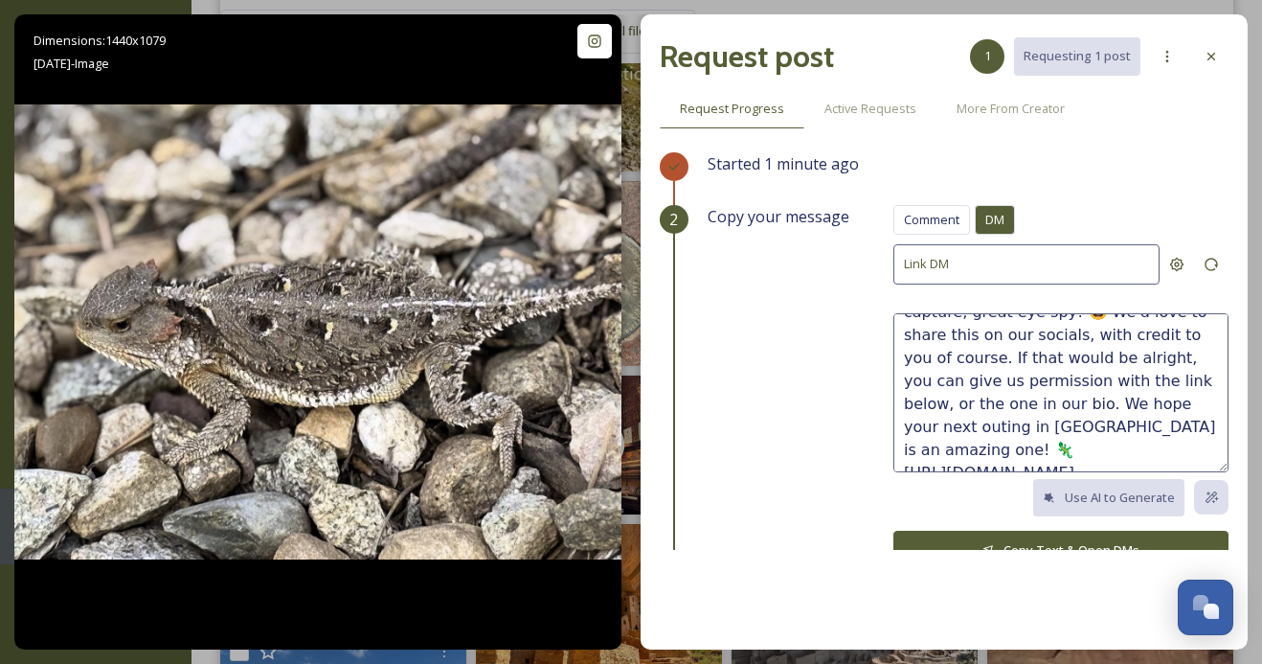
type textarea "@shellbacklens Such an awesome capture, great eye spy! 🤩 We'd love to share thi…"
click at [1005, 534] on button "Copy Text & Open DMs" at bounding box center [1060, 549] width 335 height 39
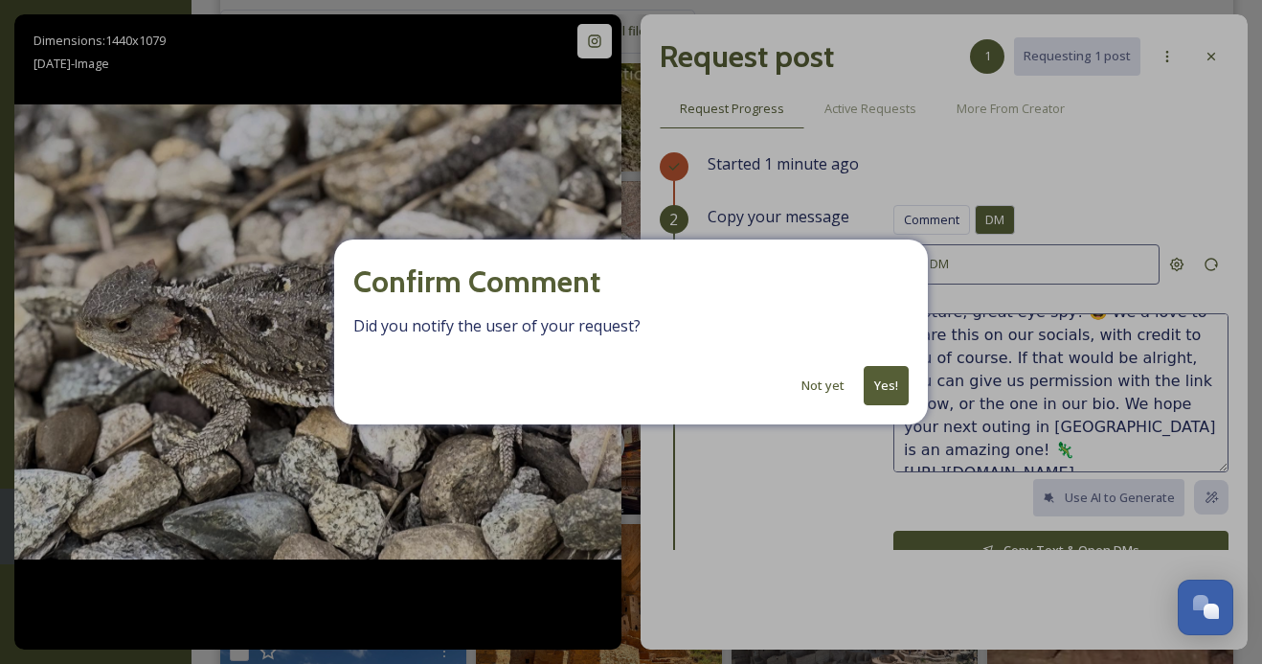
click at [889, 388] on button "Yes!" at bounding box center [886, 385] width 45 height 39
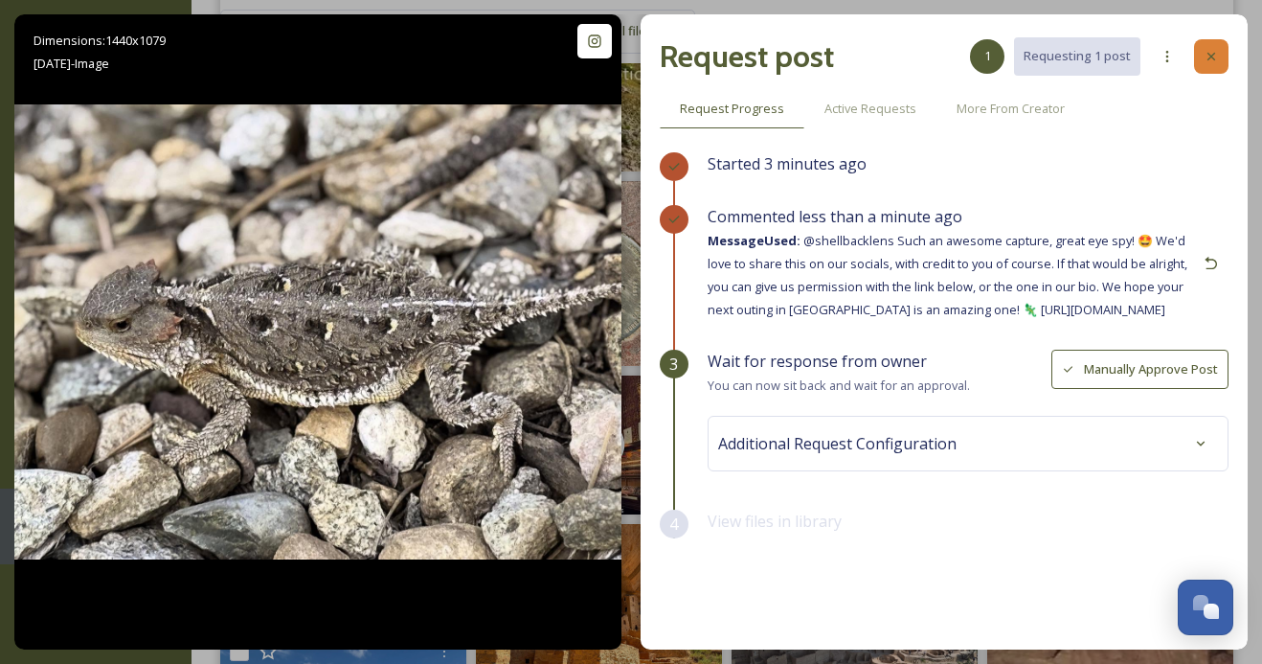
click at [1215, 56] on icon at bounding box center [1211, 56] width 15 height 15
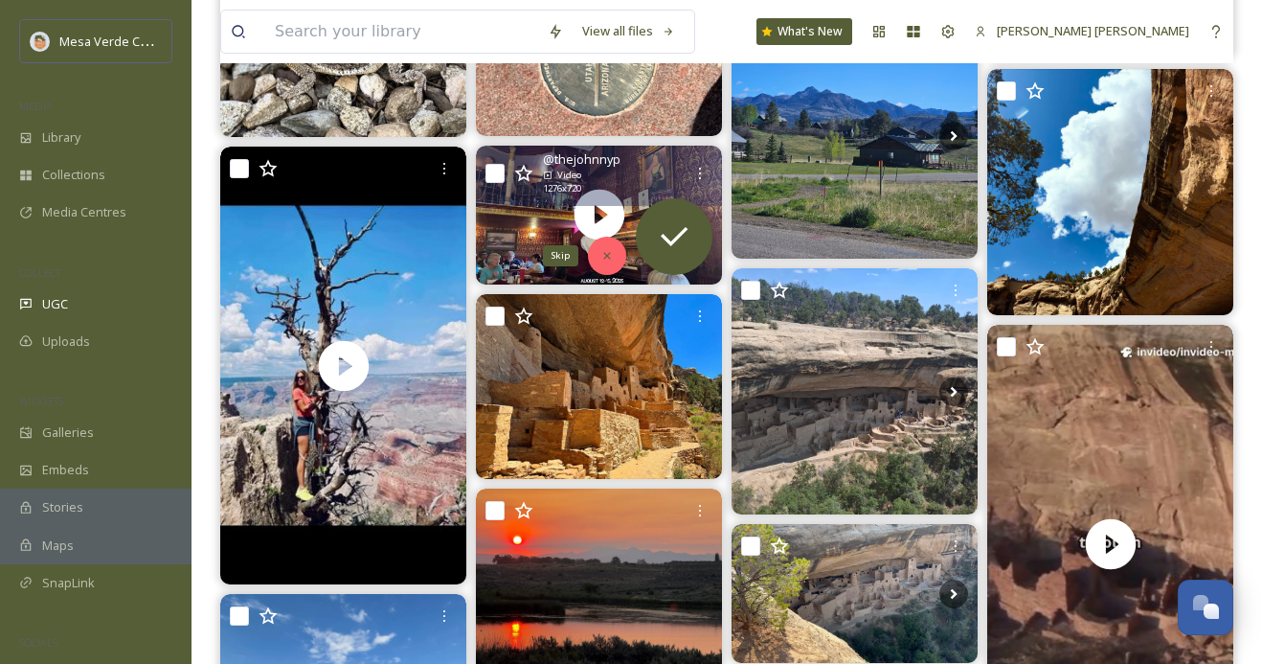
scroll to position [4080, 0]
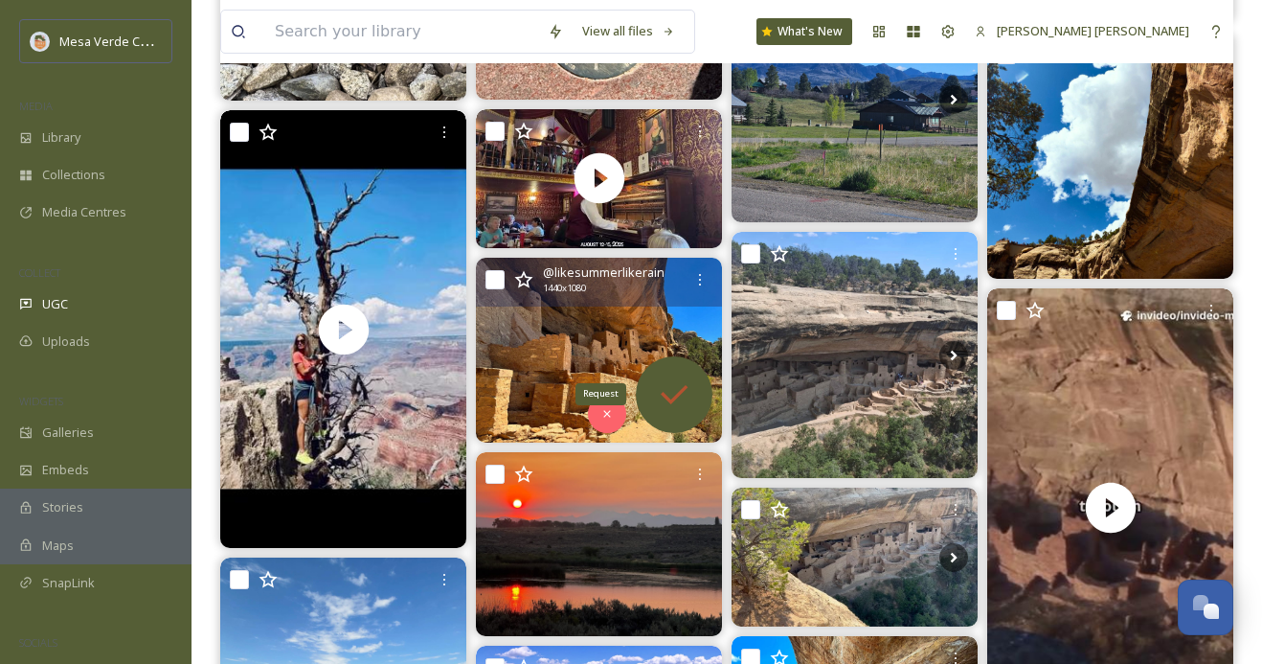
click at [665, 392] on icon at bounding box center [674, 394] width 38 height 38
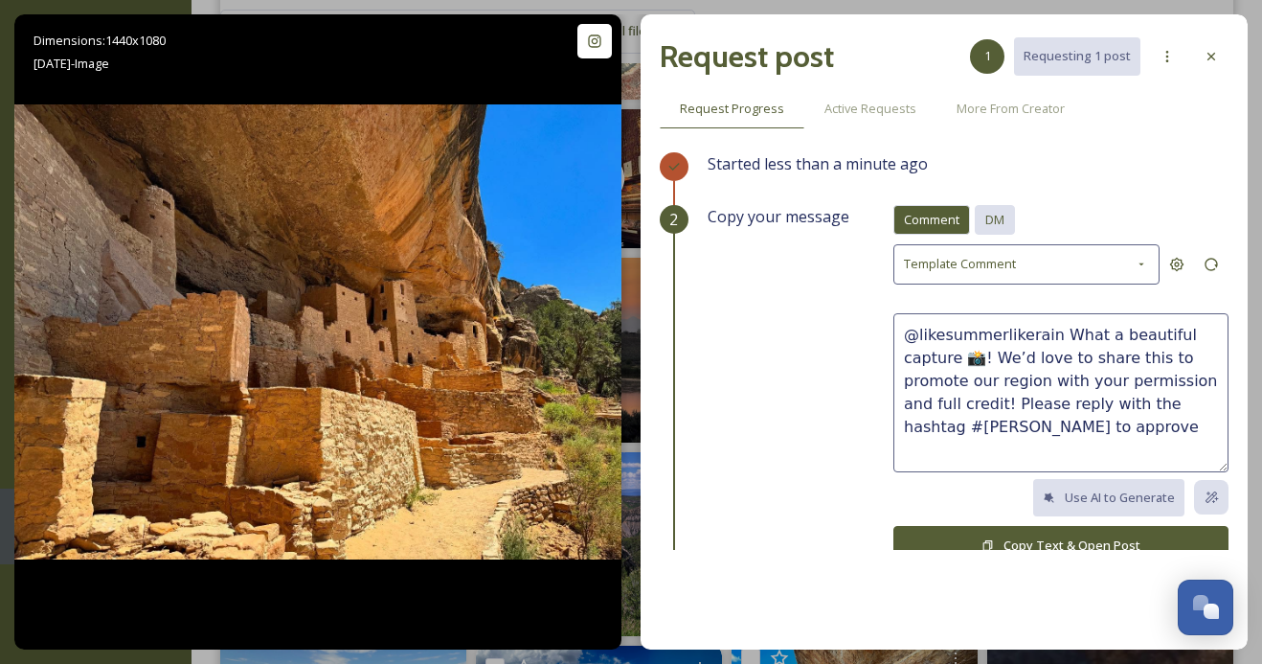
click at [1003, 221] on span "DM" at bounding box center [994, 220] width 19 height 18
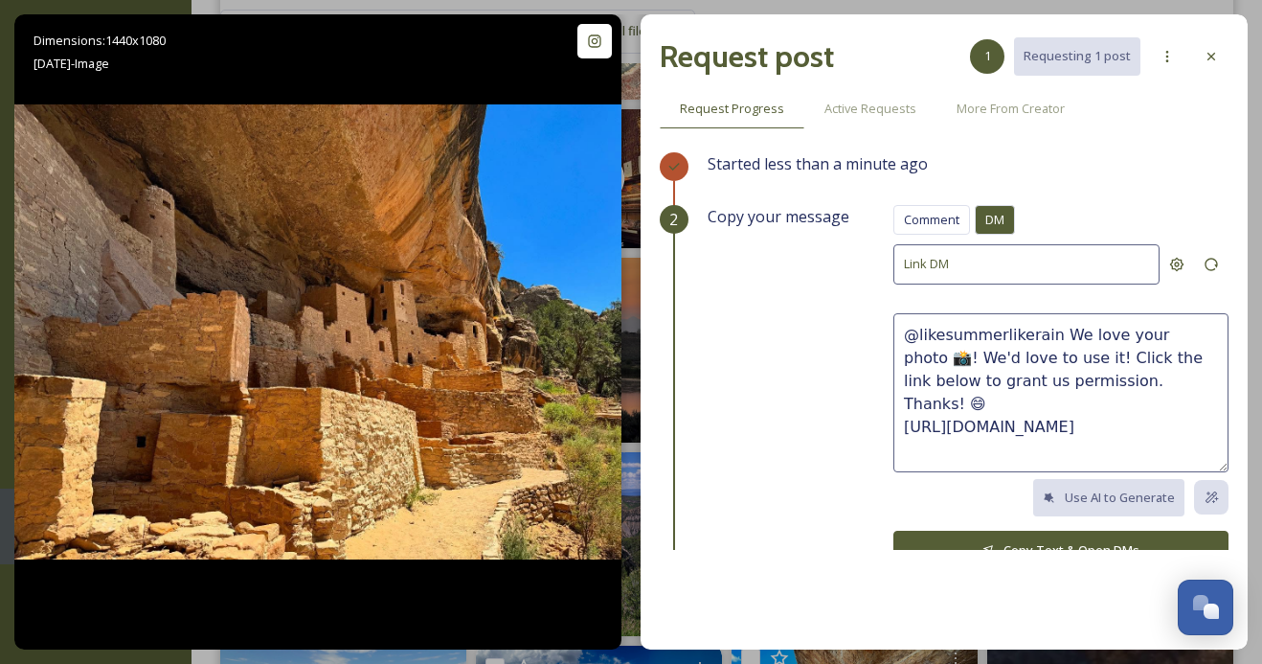
drag, startPoint x: 1136, startPoint y: 382, endPoint x: 1053, endPoint y: 333, distance: 96.6
click at [1053, 333] on textarea "@likesummerlikerain We love your photo 📸! We'd love to use it! Click the link b…" at bounding box center [1060, 392] width 335 height 159
paste textarea "This photo is super cool! We'd love to share it on our socials, with credit to …"
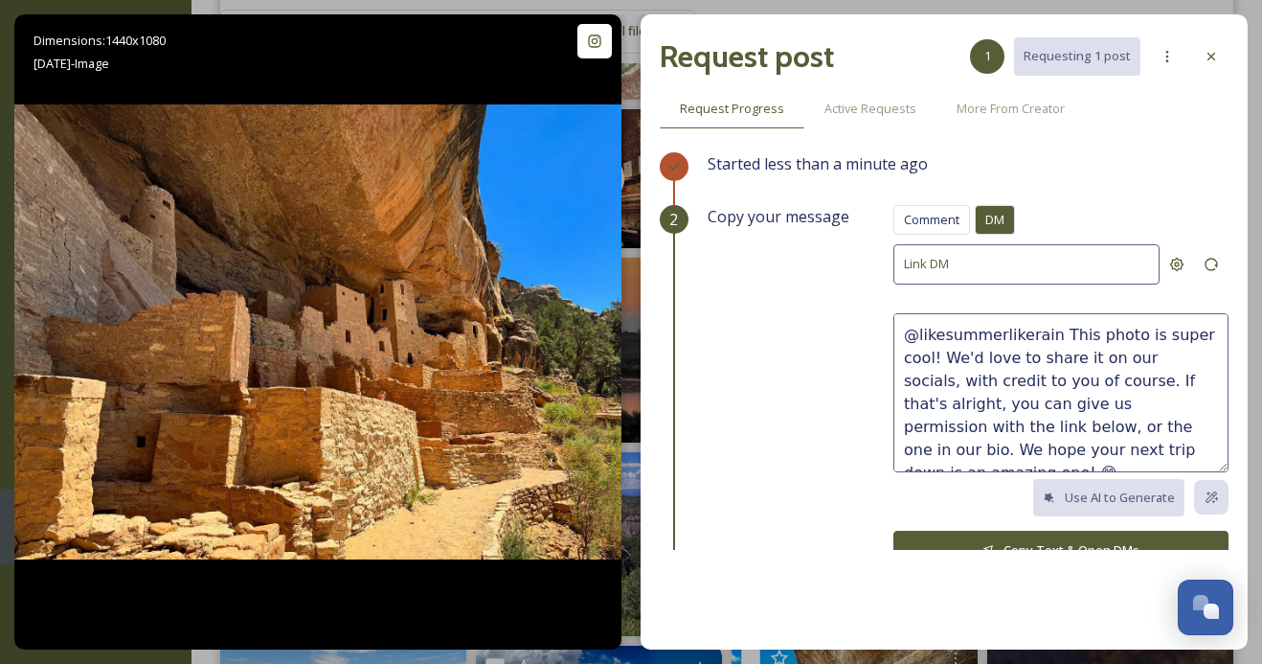
type textarea "@likesummerlikerain This photo is super cool! We'd love to share it on our soci…"
click at [1032, 543] on button "Copy Text & Open DMs" at bounding box center [1060, 549] width 335 height 39
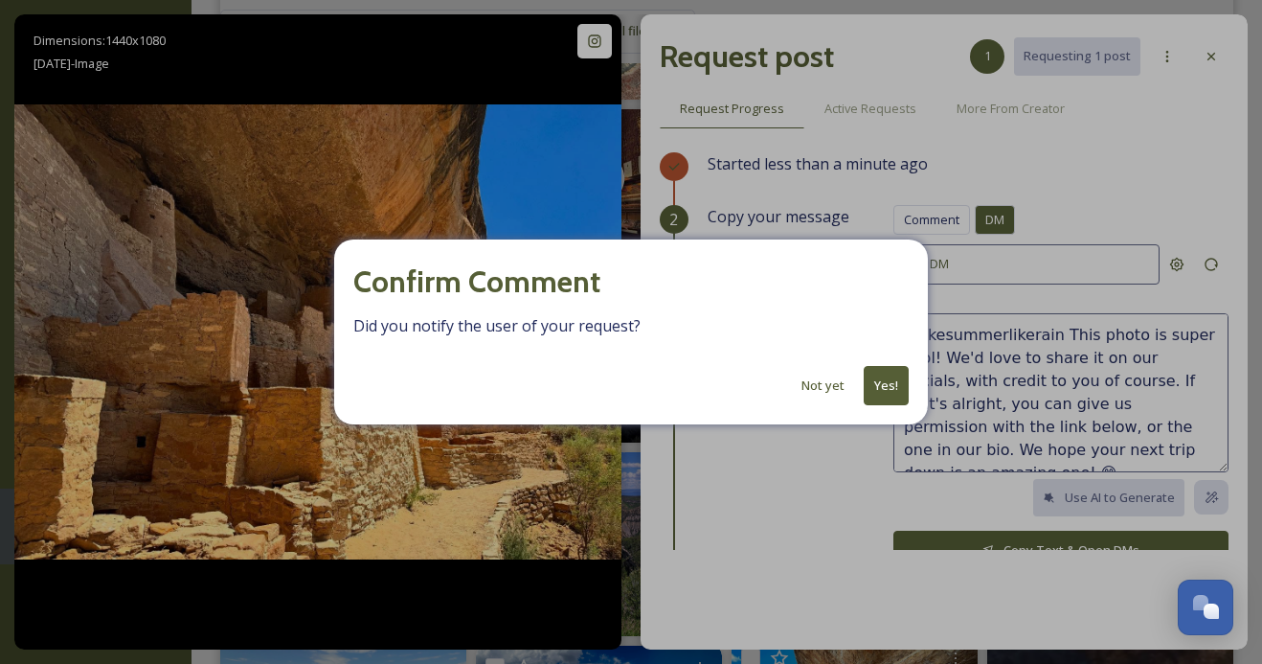
click at [891, 390] on button "Yes!" at bounding box center [886, 385] width 45 height 39
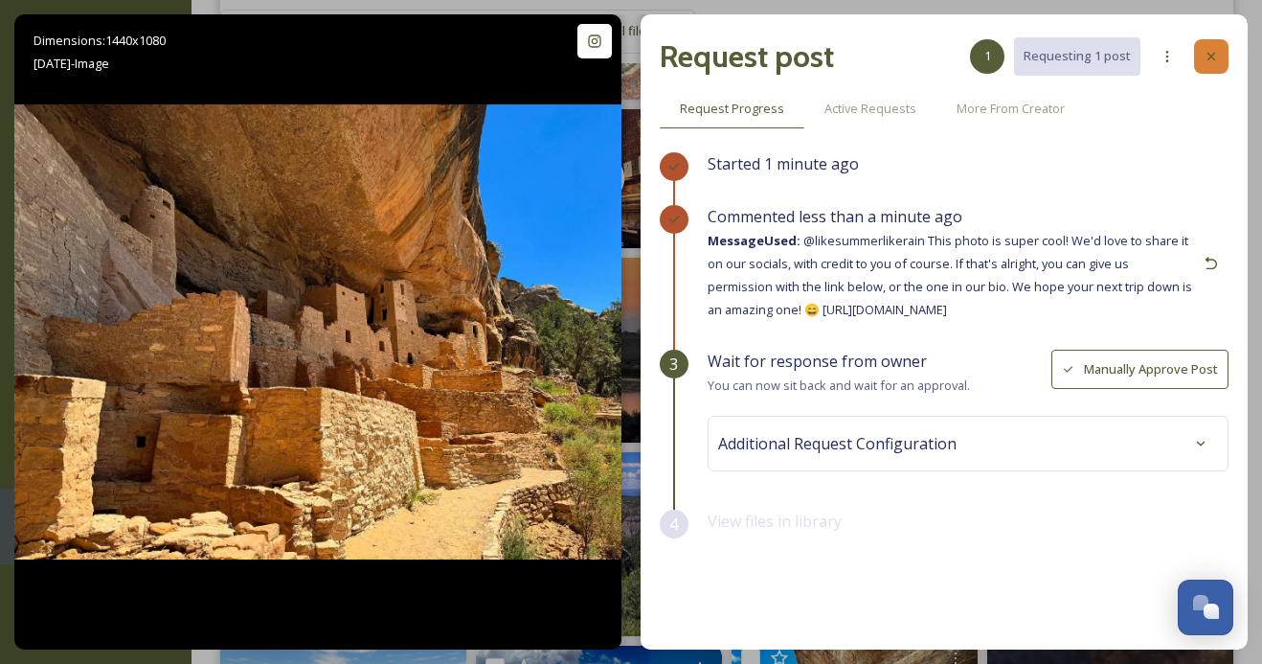
click at [1212, 50] on icon at bounding box center [1211, 56] width 15 height 15
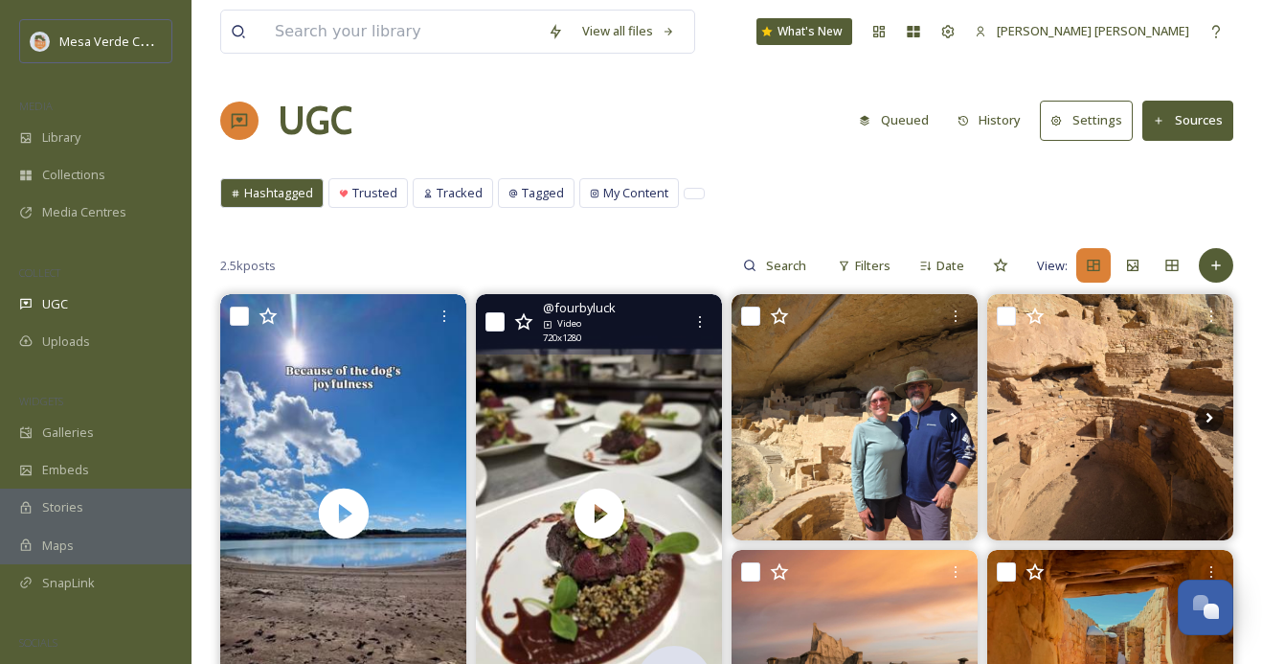
click at [1008, 104] on button "History" at bounding box center [989, 119] width 83 height 37
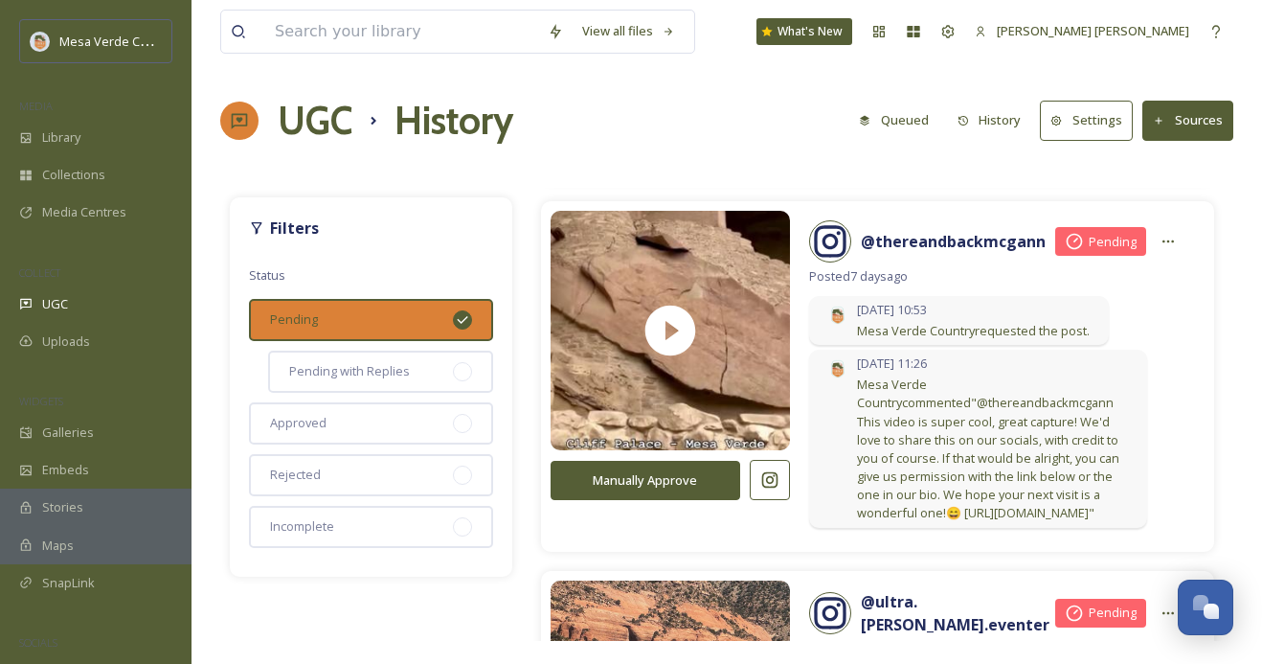
scroll to position [6858, 0]
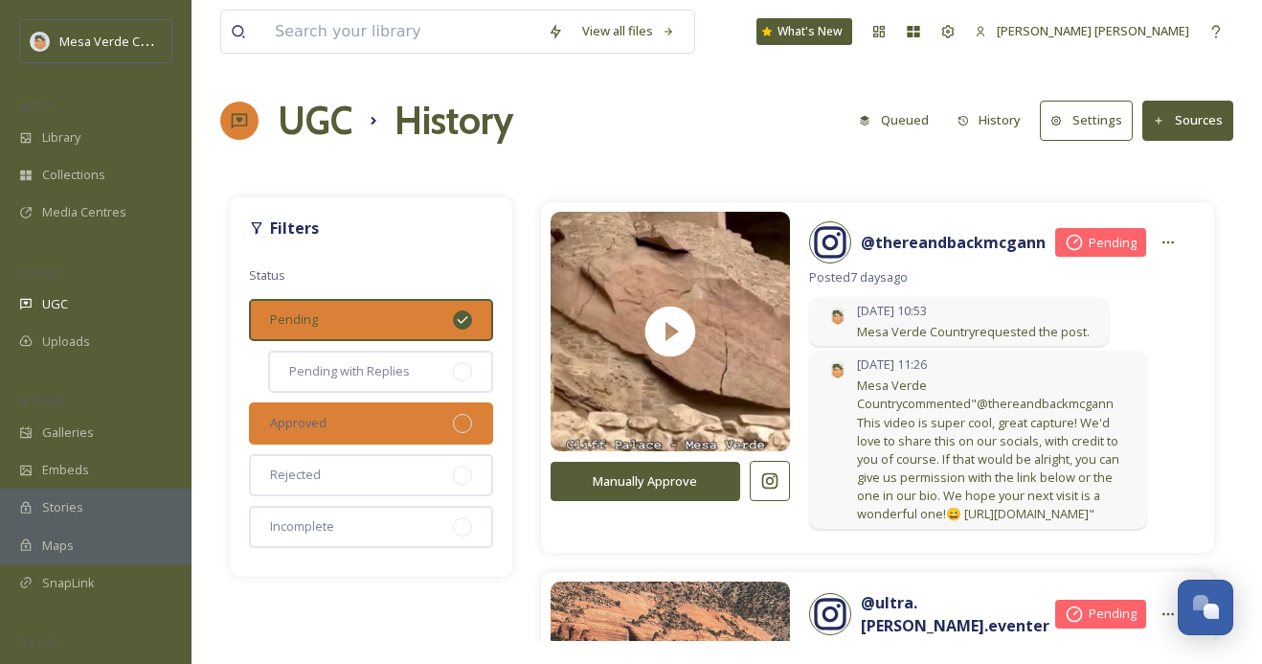
click at [433, 423] on div "Approved" at bounding box center [371, 423] width 244 height 42
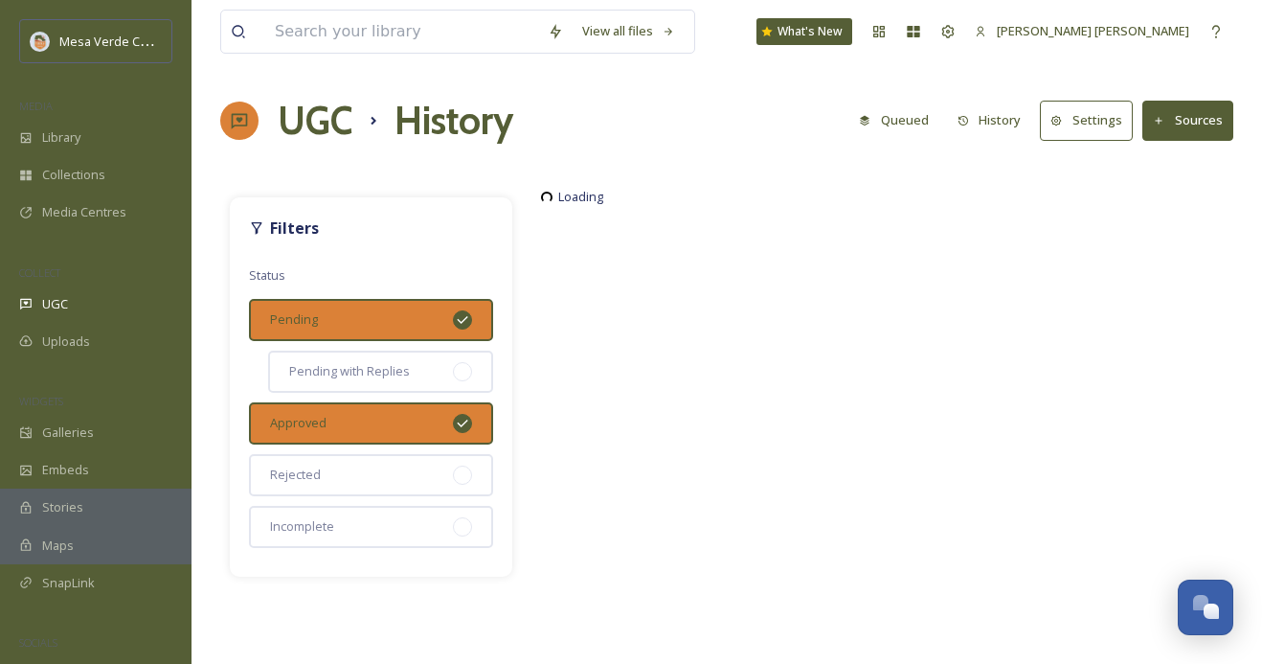
click at [445, 304] on div "Pending" at bounding box center [371, 320] width 244 height 42
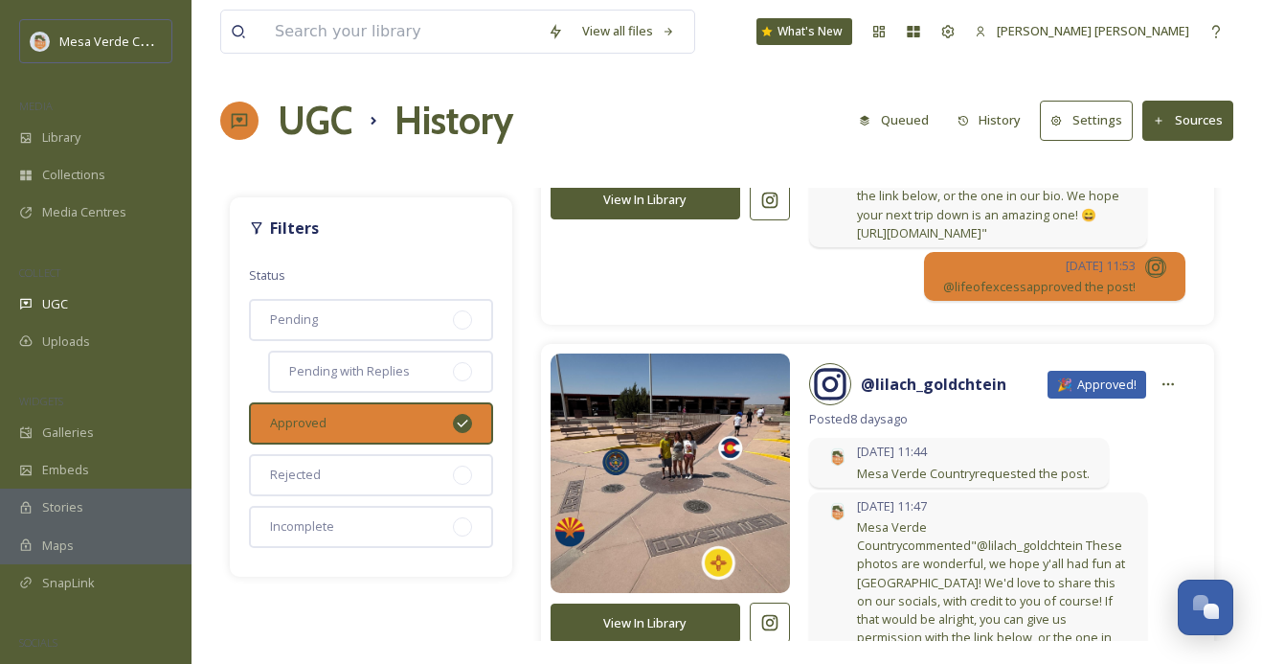
scroll to position [495, 0]
